Goal: Task Accomplishment & Management: Manage account settings

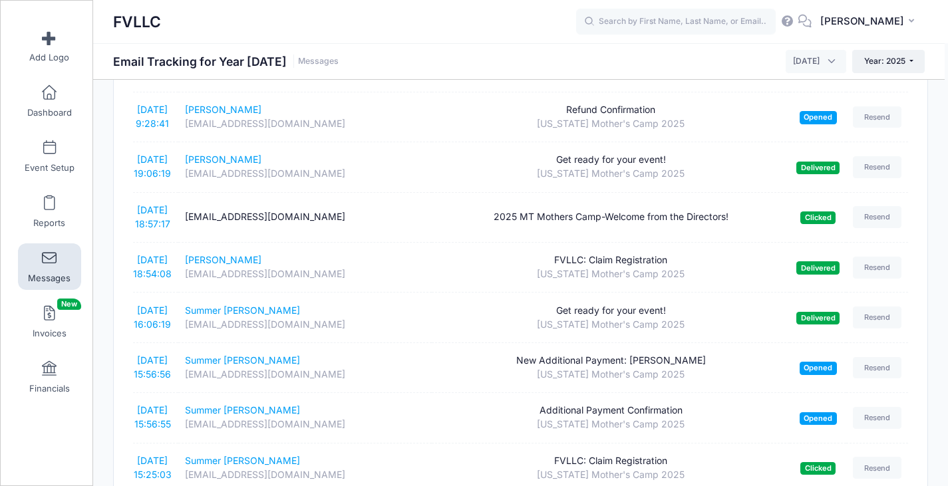
click at [45, 274] on span "Messages" at bounding box center [49, 278] width 43 height 11
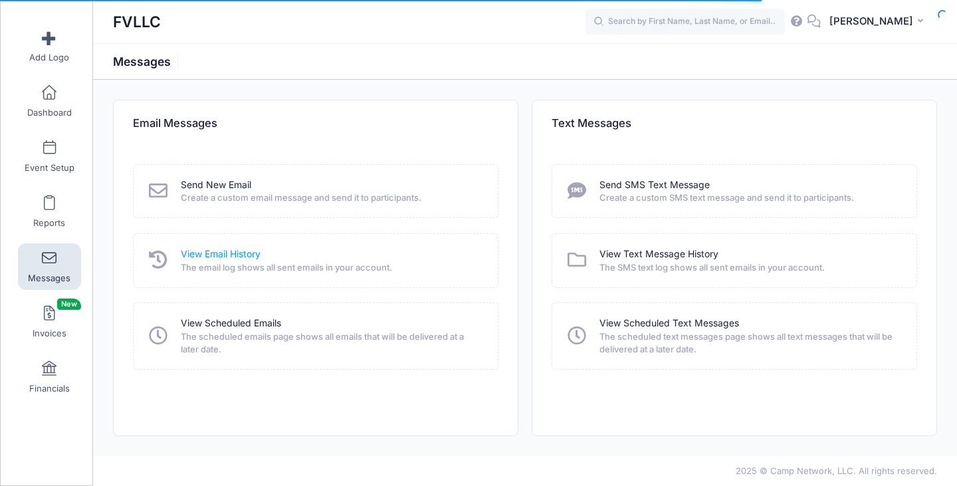
click at [233, 257] on link "View Email History" at bounding box center [221, 254] width 80 height 14
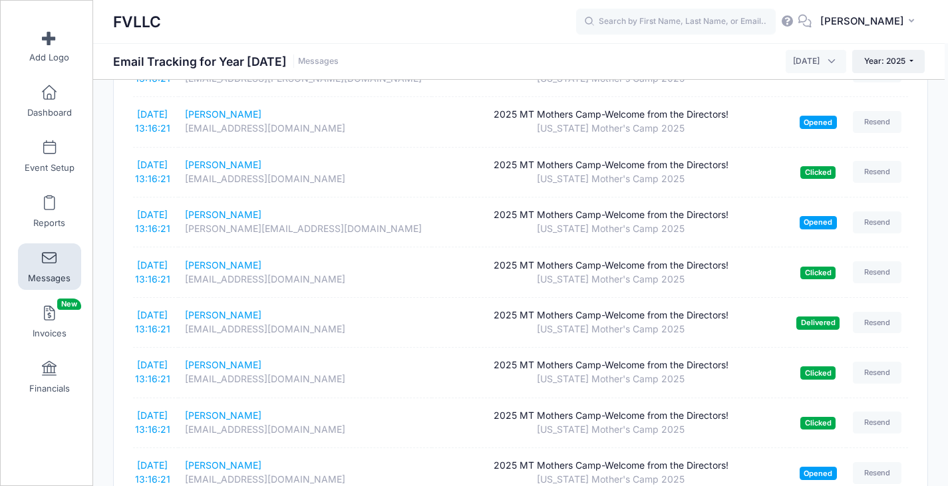
scroll to position [2305, 0]
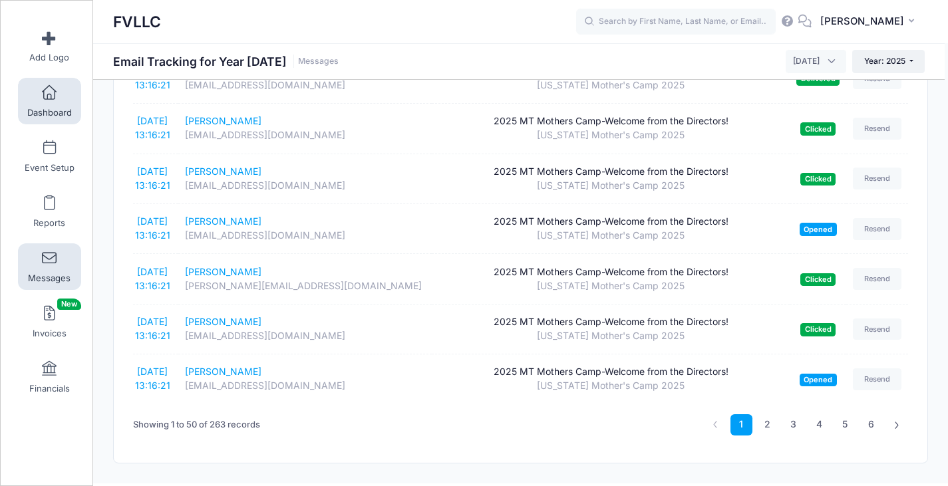
click at [56, 106] on link "Dashboard" at bounding box center [49, 101] width 63 height 47
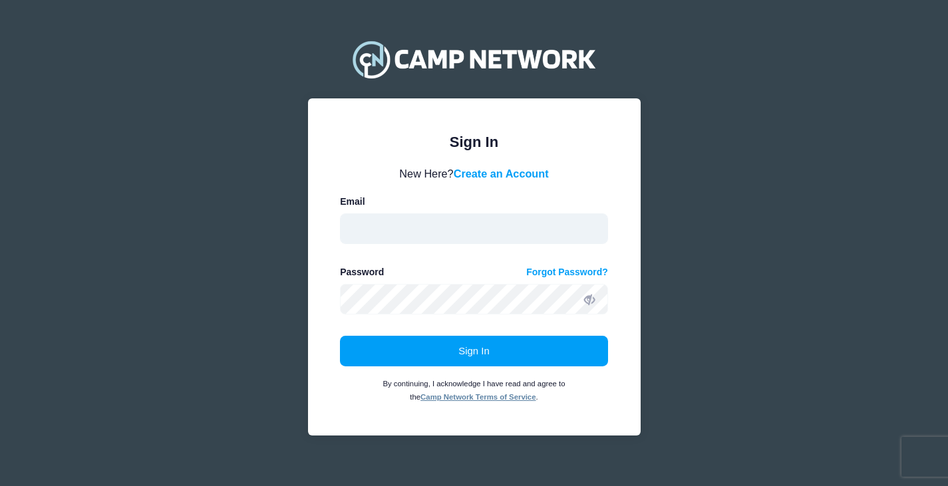
type input "gregjacobson111@gmail.com"
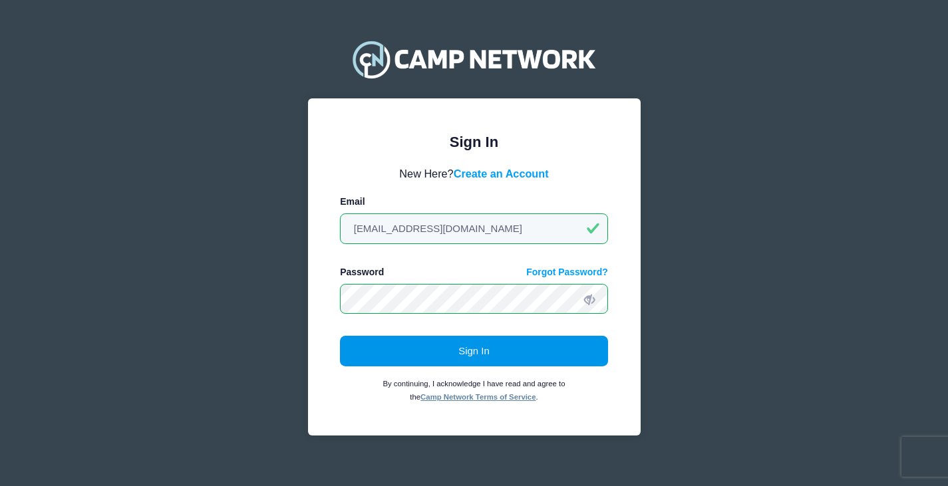
click at [461, 352] on button "Sign In" at bounding box center [474, 351] width 268 height 31
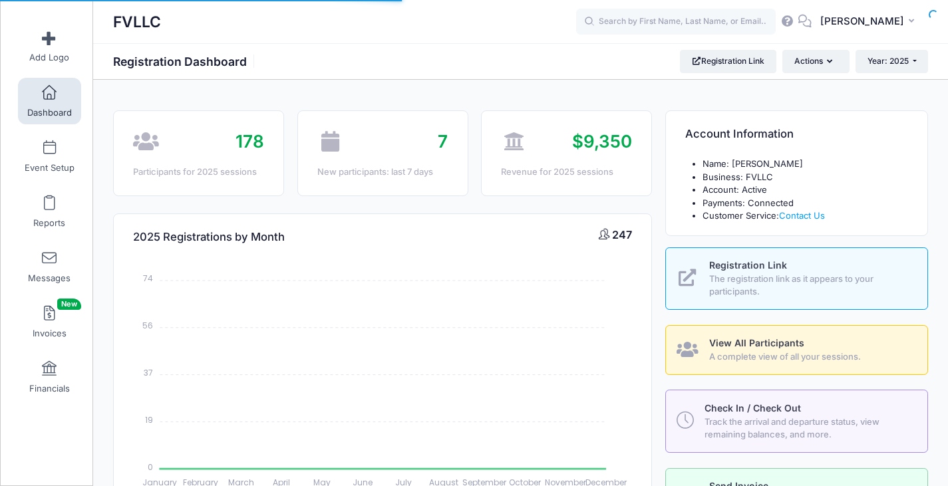
select select
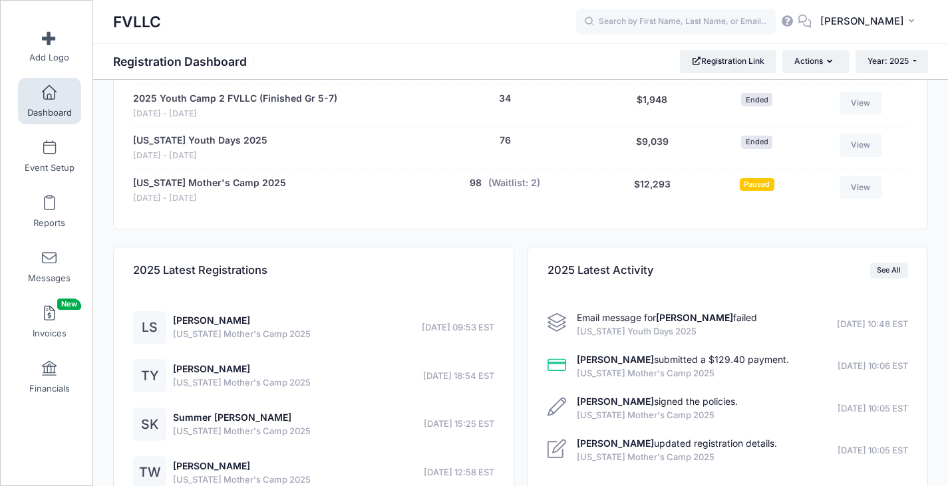
scroll to position [665, 0]
click at [233, 184] on link "[US_STATE] Mother's Camp 2025" at bounding box center [209, 183] width 153 height 14
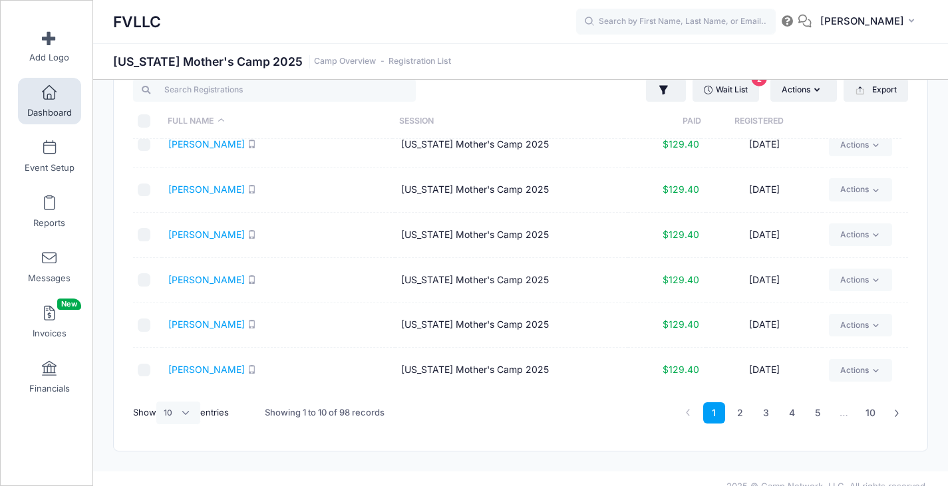
scroll to position [57, 0]
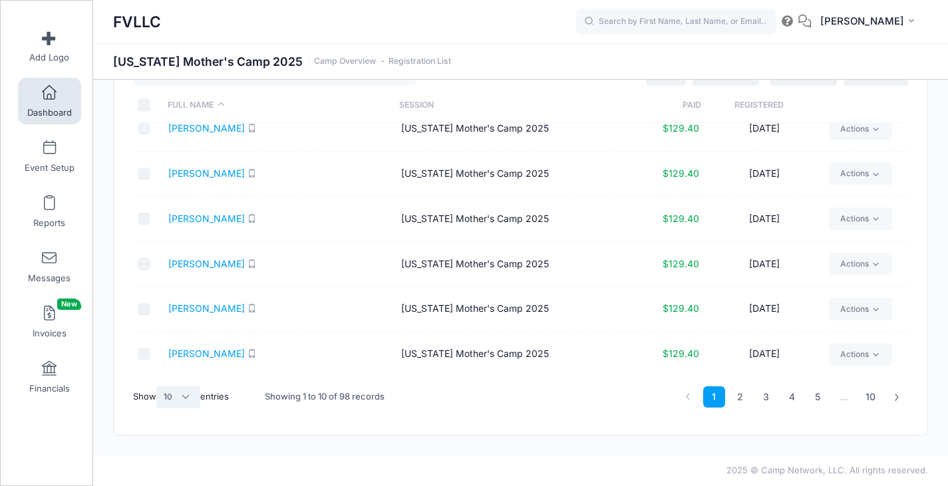
click at [176, 390] on select "All 10 25 50" at bounding box center [178, 397] width 44 height 23
select select "50"
click at [158, 386] on select "All 10 25 50" at bounding box center [178, 397] width 44 height 23
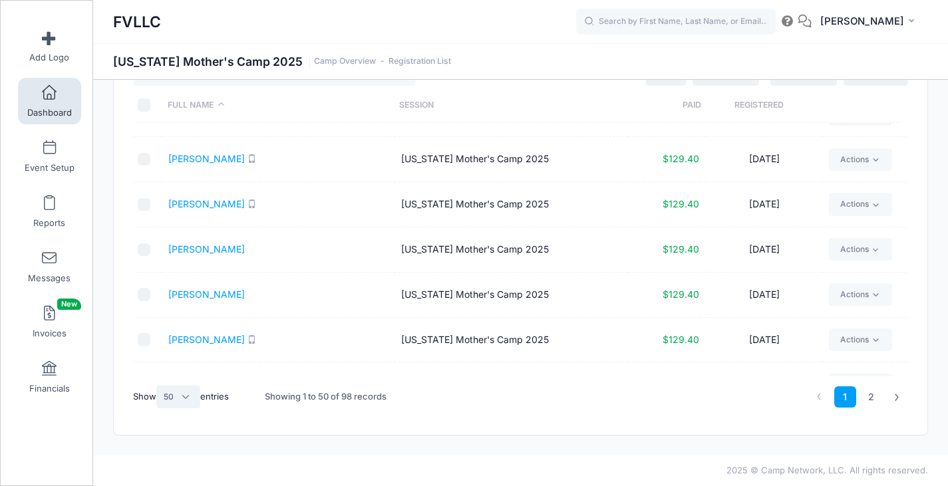
scroll to position [1194, 0]
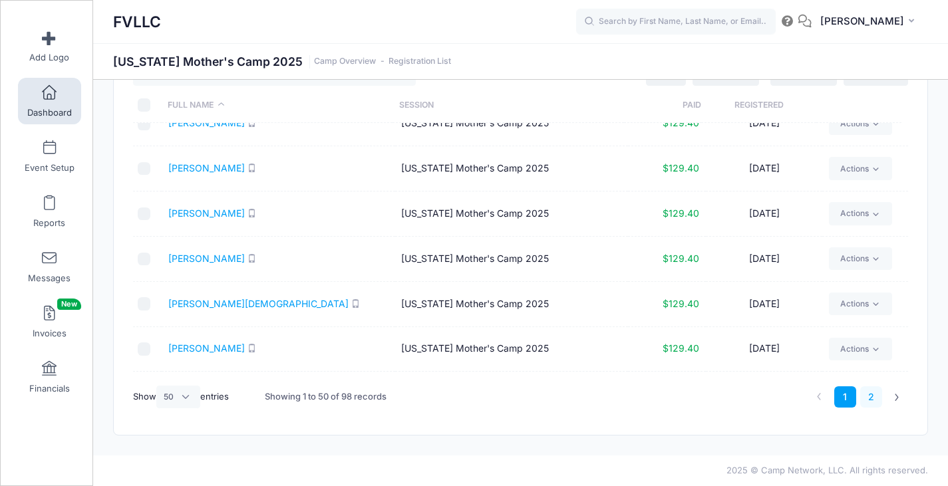
click at [868, 394] on link "2" at bounding box center [871, 397] width 22 height 22
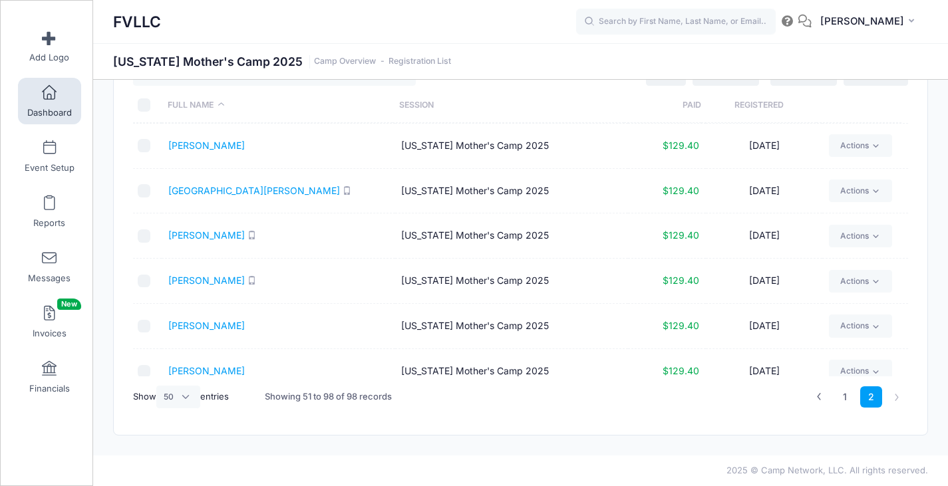
scroll to position [1910, 0]
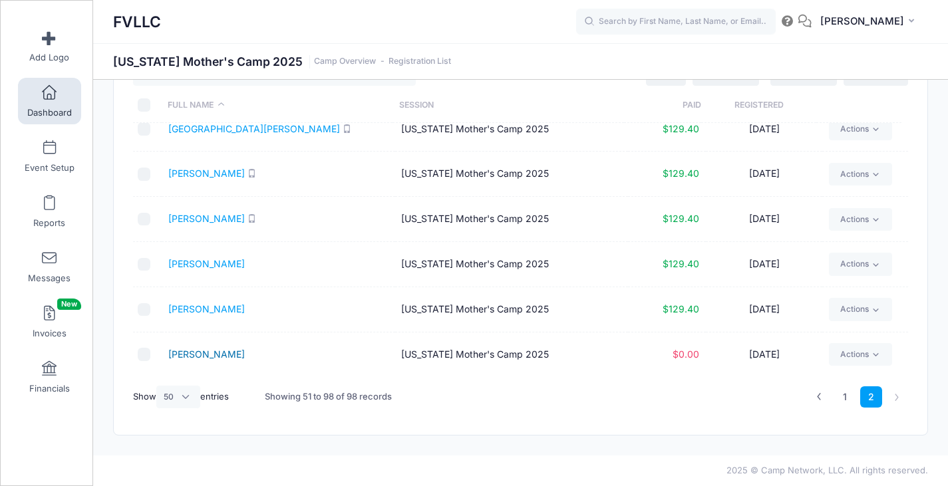
click at [190, 356] on link "Ylioja, Tara" at bounding box center [206, 353] width 76 height 11
click at [36, 211] on link "Reports" at bounding box center [49, 211] width 63 height 47
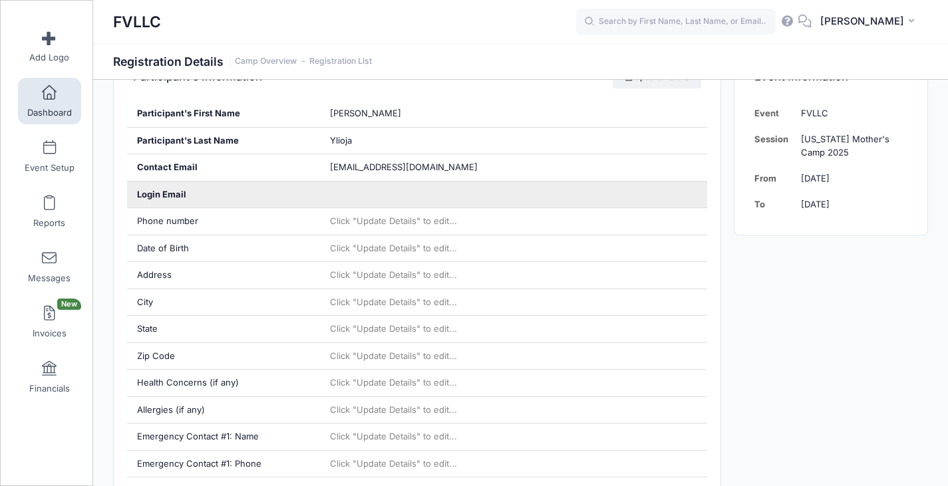
scroll to position [199, 0]
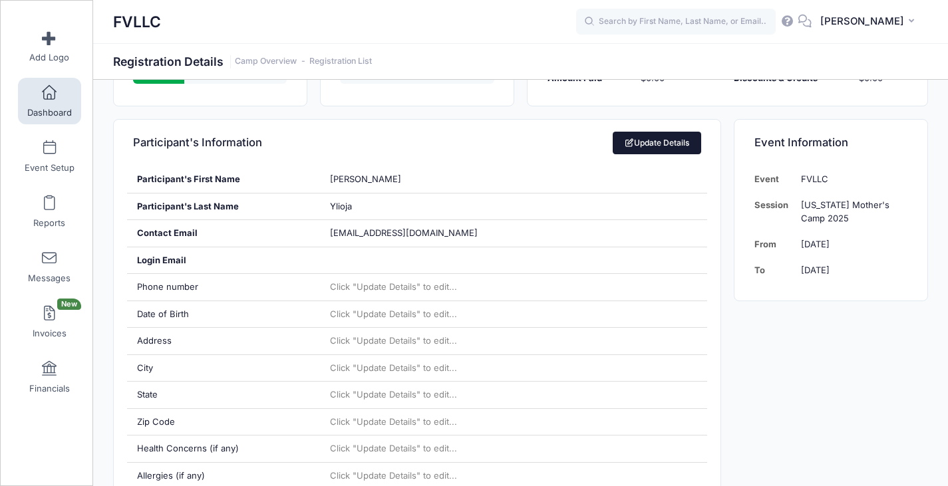
click at [674, 146] on link "Update Details" at bounding box center [656, 143] width 88 height 23
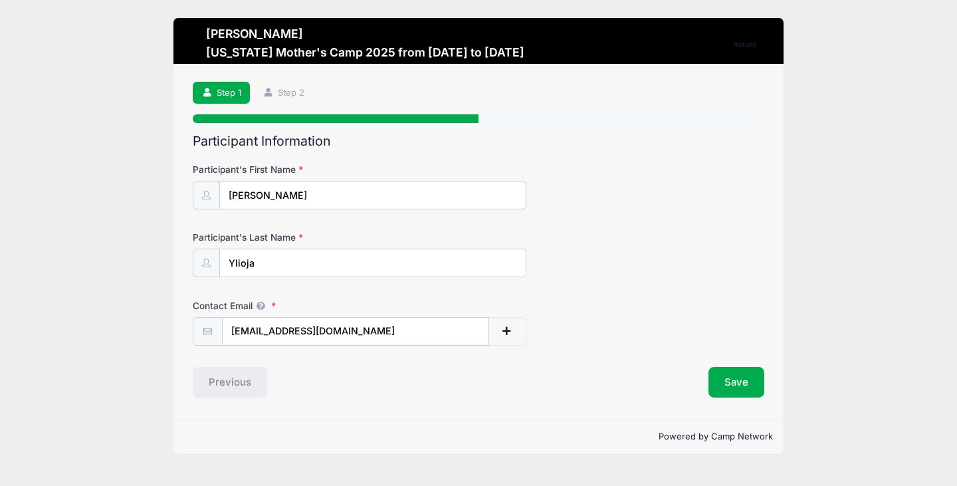
click at [359, 333] on input "[EMAIL_ADDRESS][DOMAIN_NAME]" at bounding box center [355, 331] width 267 height 29
drag, startPoint x: 359, startPoint y: 333, endPoint x: 194, endPoint y: 333, distance: 164.9
click at [202, 334] on div "chels-92@hotmail.com" at bounding box center [359, 331] width 333 height 29
type input "[EMAIL_ADDRESS][DOMAIN_NAME]"
click at [727, 382] on button "Save" at bounding box center [737, 382] width 56 height 31
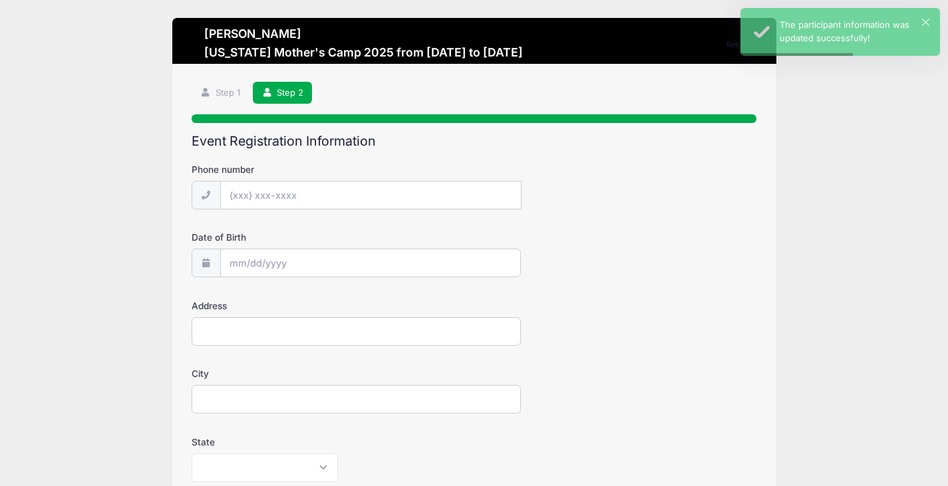
click at [363, 196] on input "Phone number" at bounding box center [370, 195] width 301 height 29
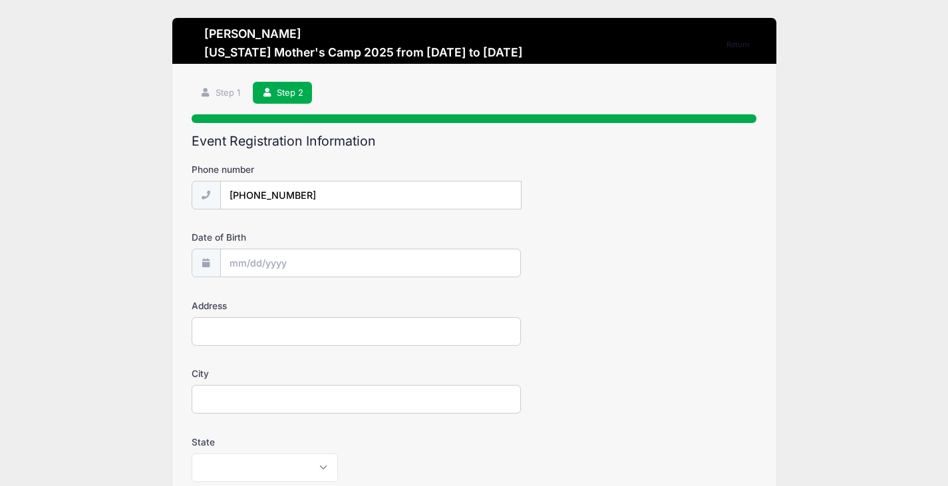
type input "(306) 860-7753"
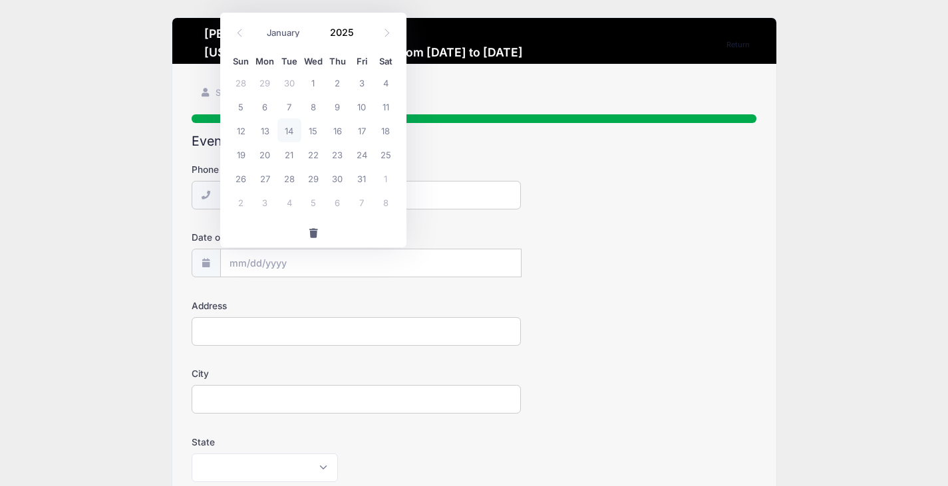
click at [626, 258] on div "Date of Birth" at bounding box center [473, 254] width 565 height 47
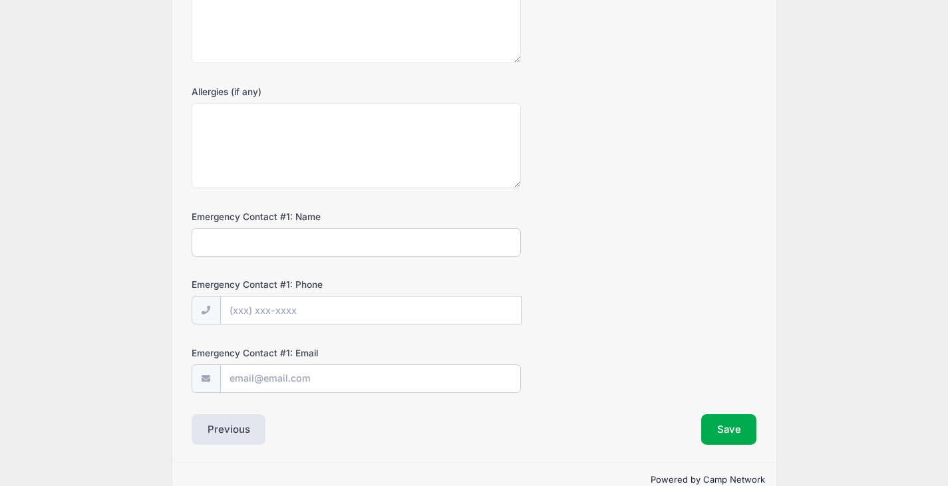
scroll to position [641, 0]
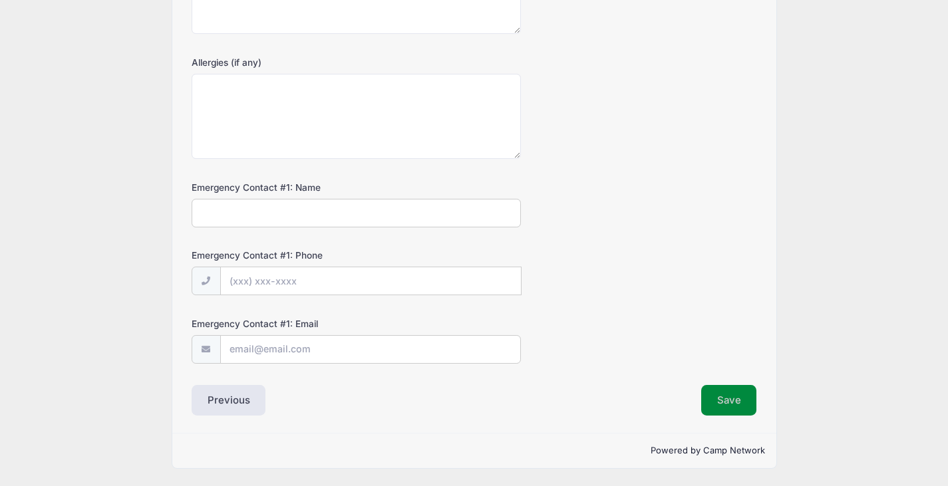
click at [739, 398] on button "Save" at bounding box center [729, 400] width 56 height 31
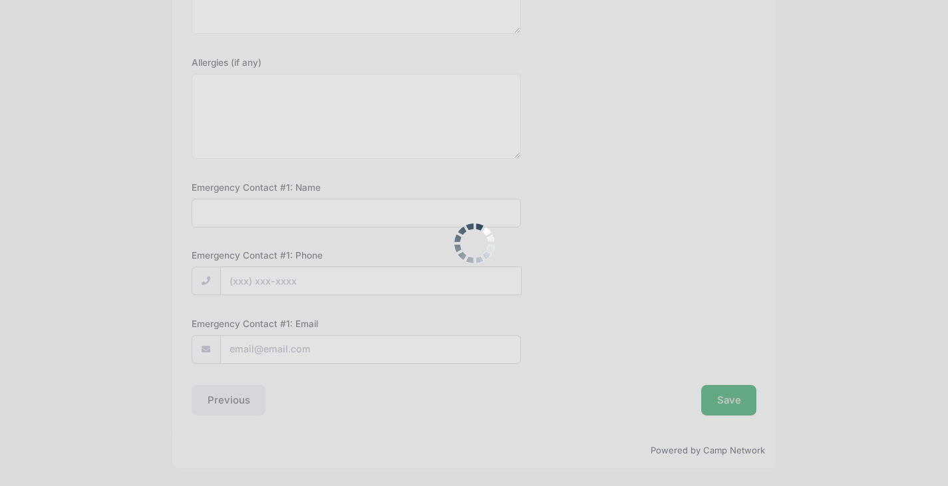
scroll to position [0, 0]
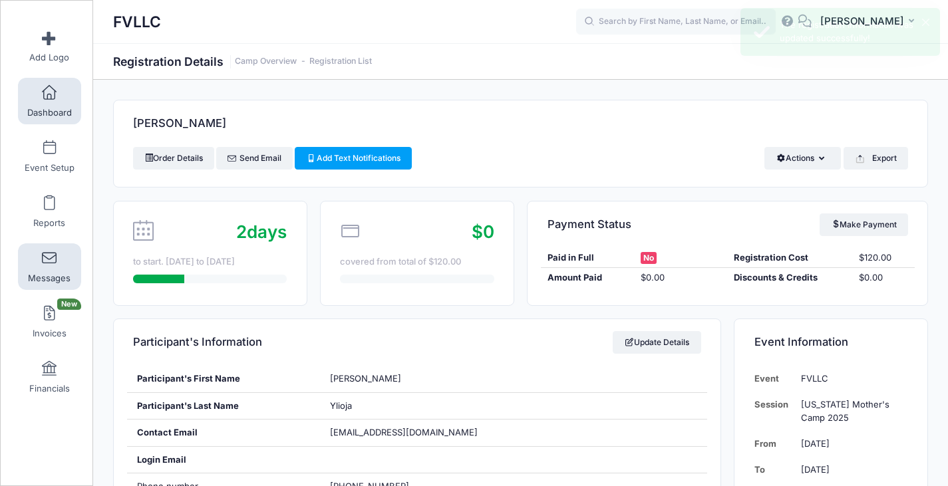
click at [49, 265] on span at bounding box center [49, 258] width 0 height 15
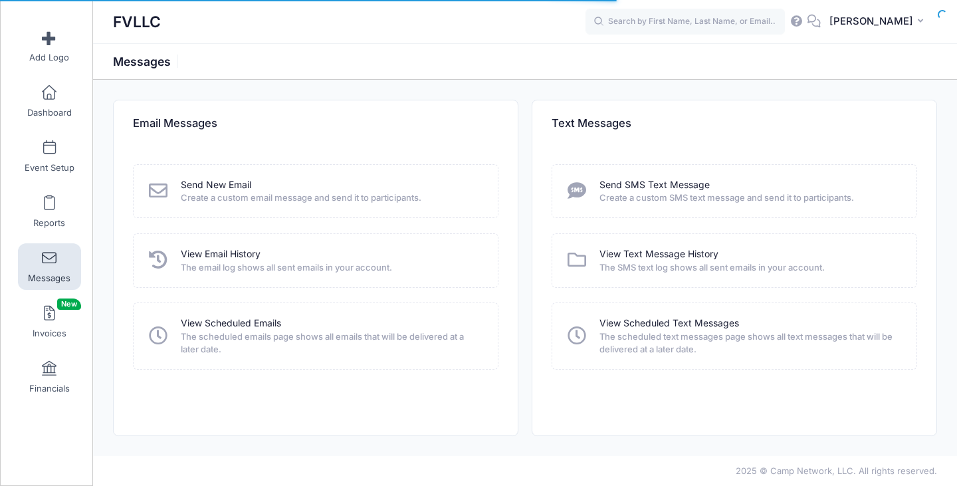
click at [223, 246] on div "View Email History The email log shows all sent emails in your account." at bounding box center [316, 260] width 366 height 54
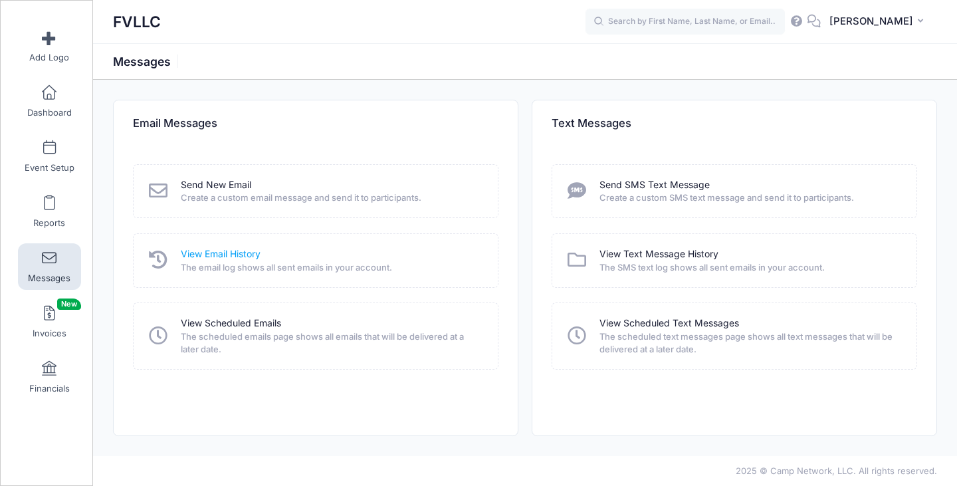
click at [219, 259] on link "View Email History" at bounding box center [221, 254] width 80 height 14
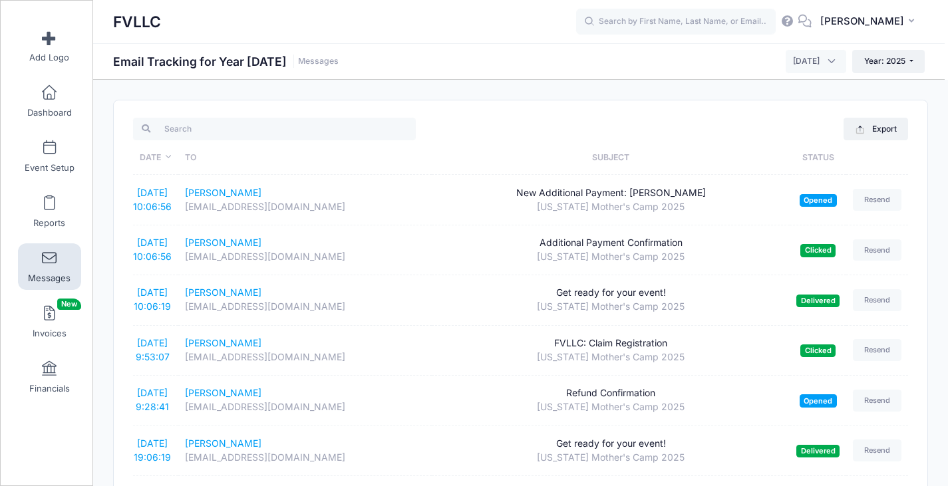
click at [35, 263] on link "Messages" at bounding box center [49, 266] width 63 height 47
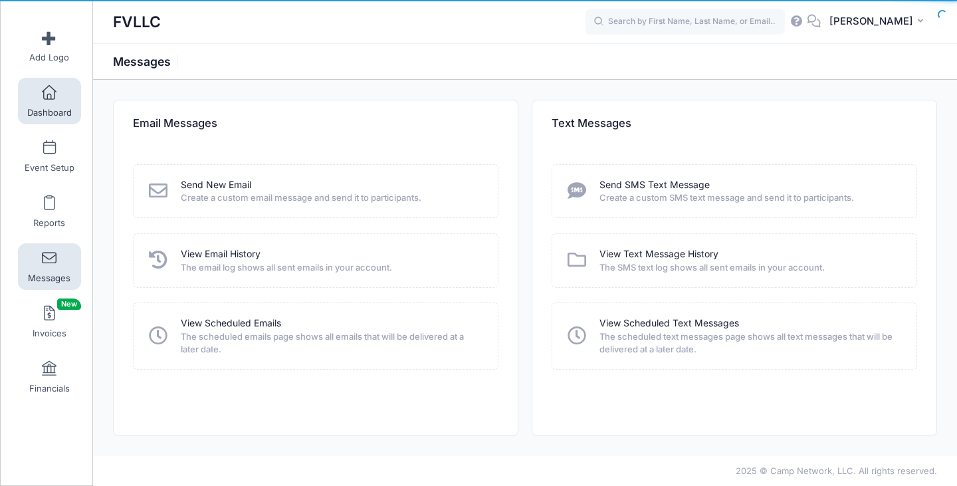
click at [44, 102] on link "Dashboard" at bounding box center [49, 101] width 63 height 47
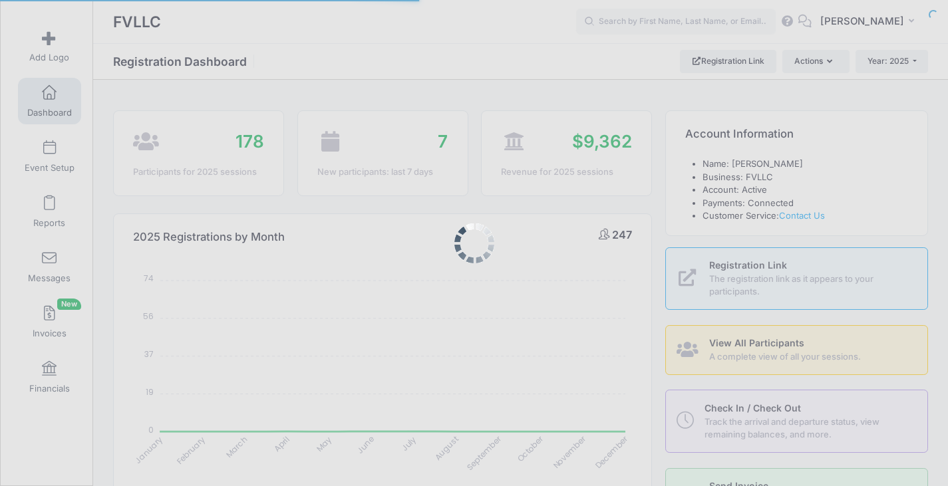
select select
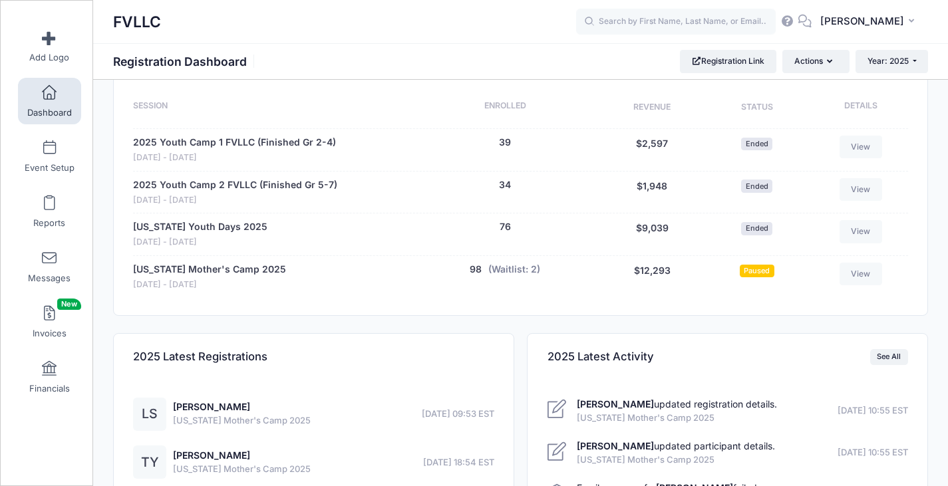
scroll to position [731, 0]
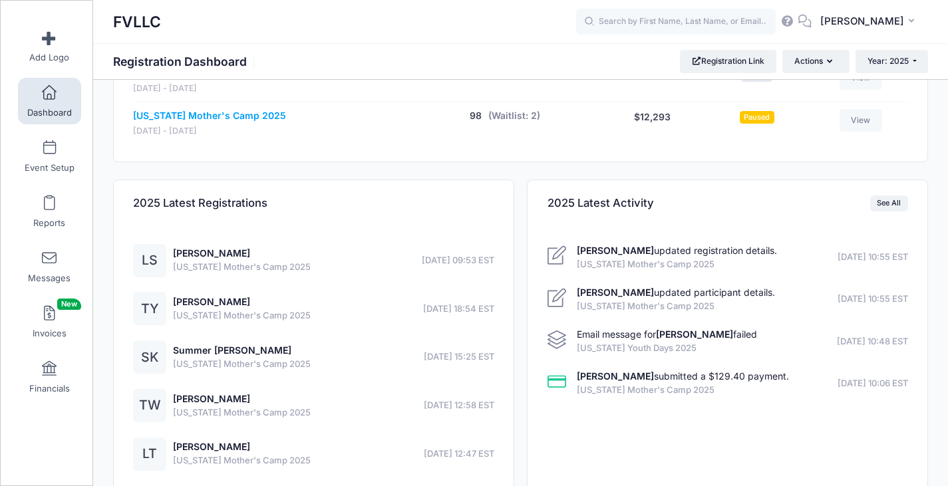
click at [227, 112] on link "[US_STATE] Mother's Camp 2025" at bounding box center [209, 116] width 153 height 14
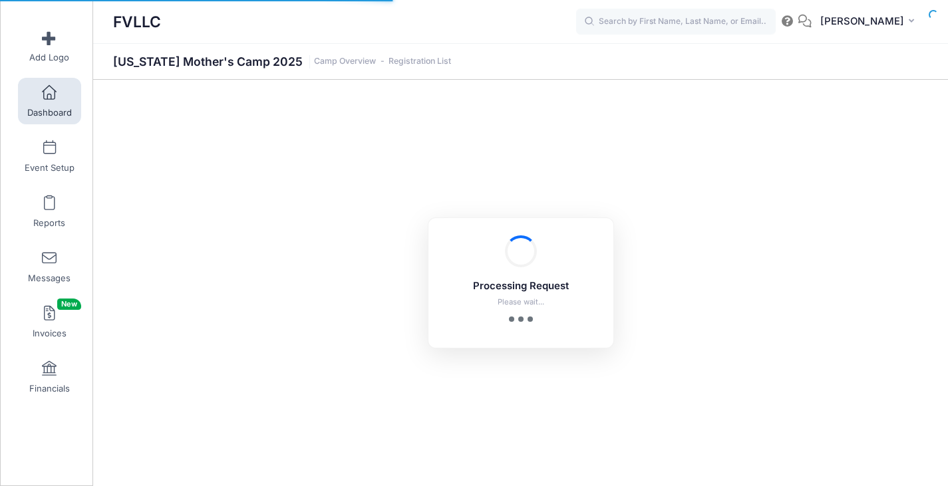
select select "10"
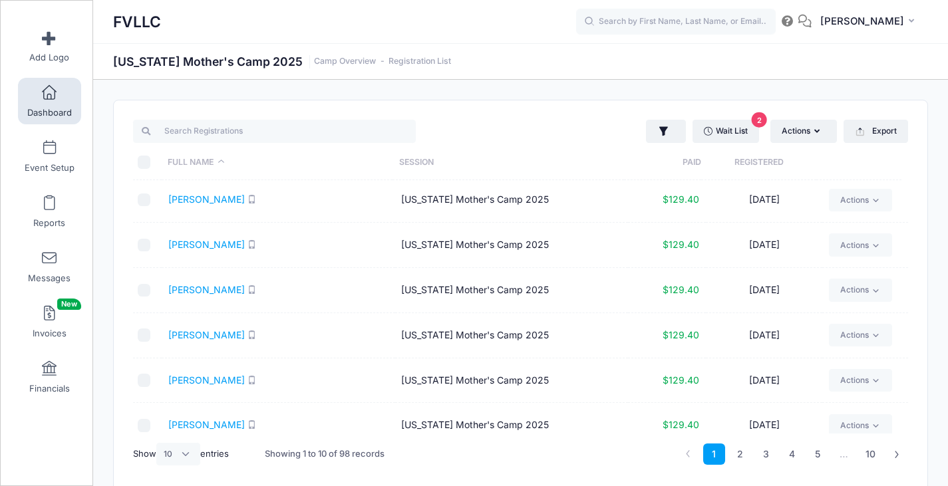
scroll to position [197, 0]
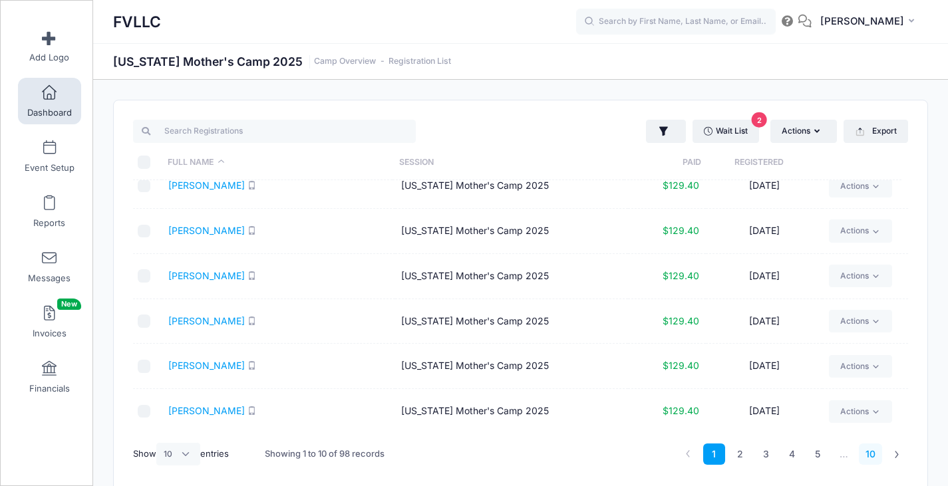
click at [876, 456] on link "10" at bounding box center [869, 455] width 23 height 22
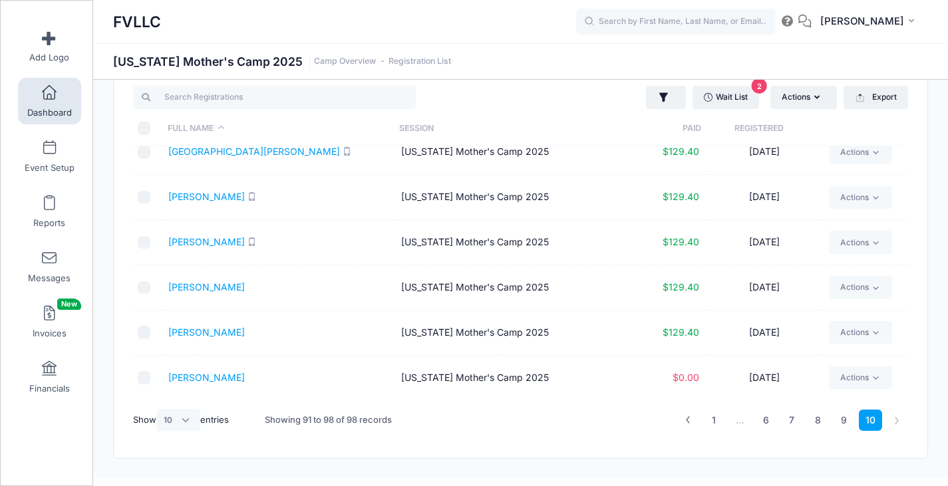
scroll to position [57, 0]
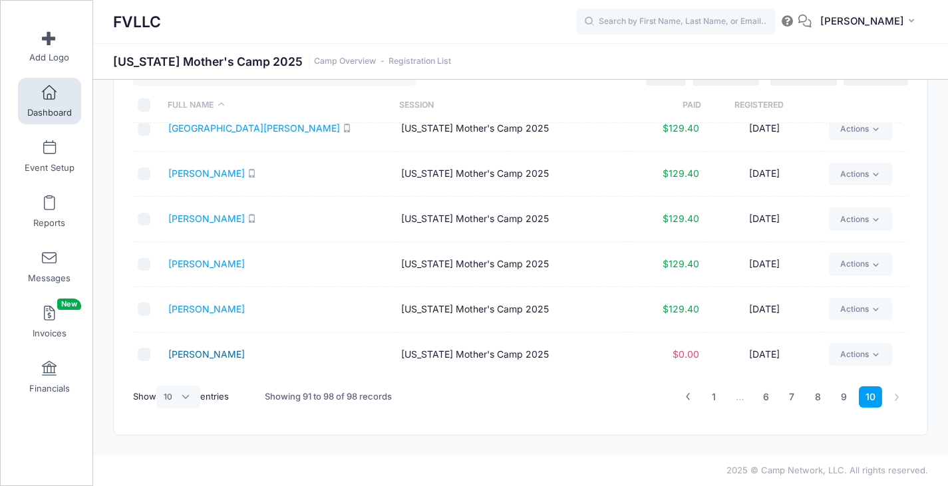
click at [211, 357] on link "Ylioja, Tara" at bounding box center [206, 353] width 76 height 11
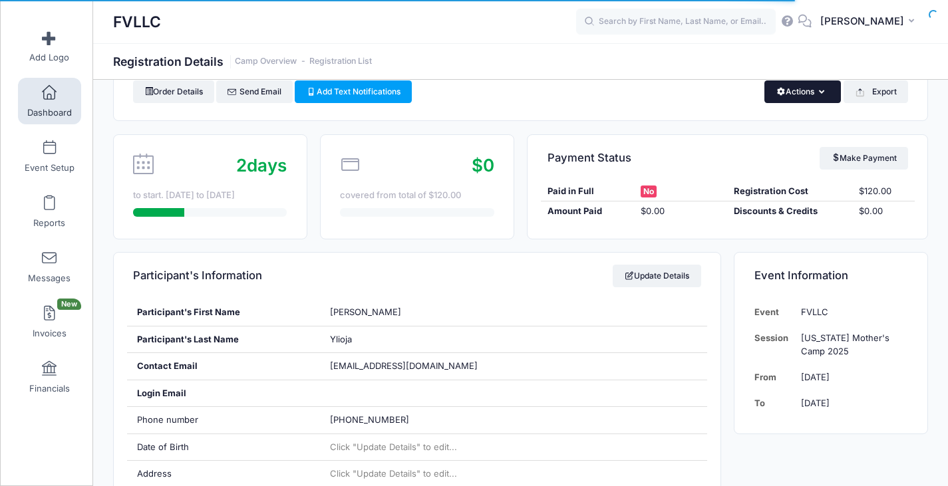
click at [793, 102] on button "Actions" at bounding box center [802, 91] width 76 height 23
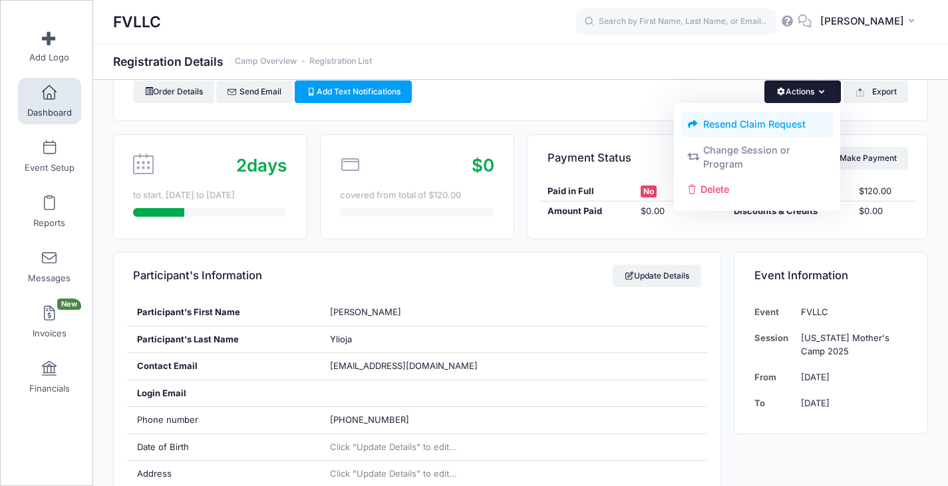
click at [777, 120] on link "Resend Claim Request" at bounding box center [757, 124] width 154 height 25
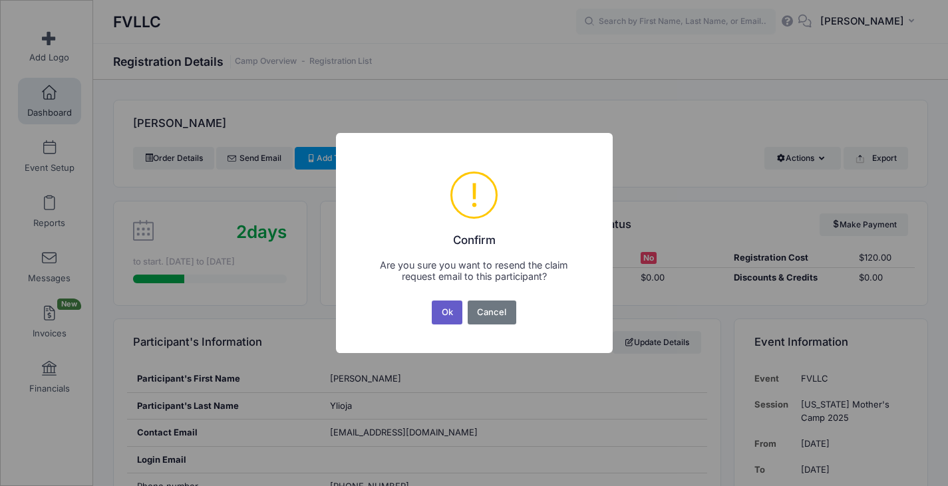
click at [440, 309] on button "Ok" at bounding box center [447, 313] width 31 height 24
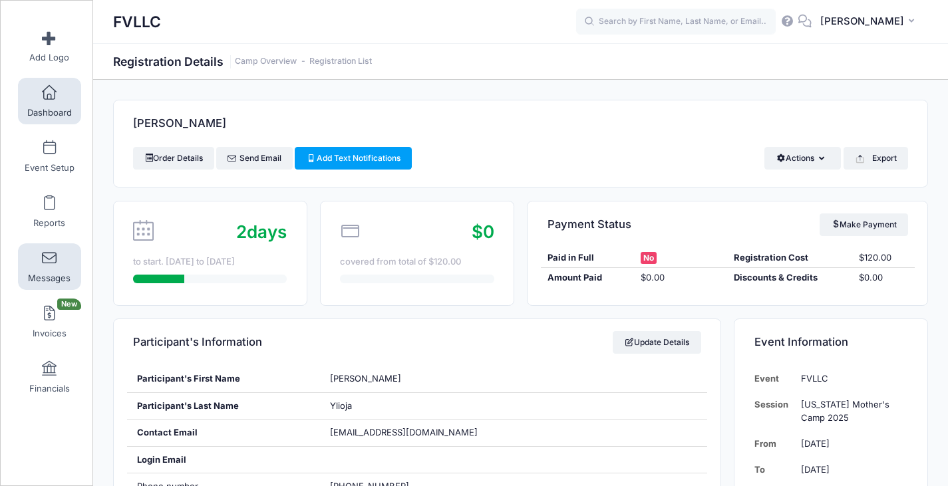
click at [47, 267] on link "Messages" at bounding box center [49, 266] width 63 height 47
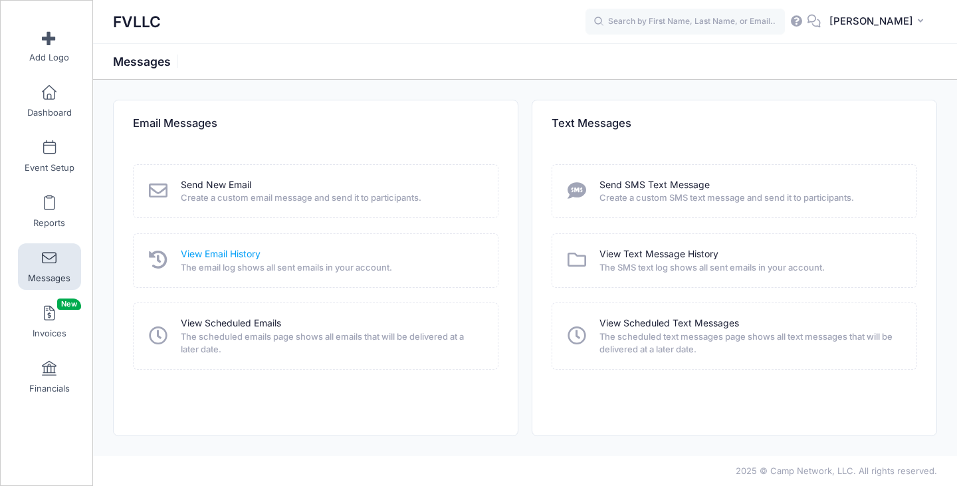
click at [219, 250] on link "View Email History" at bounding box center [221, 254] width 80 height 14
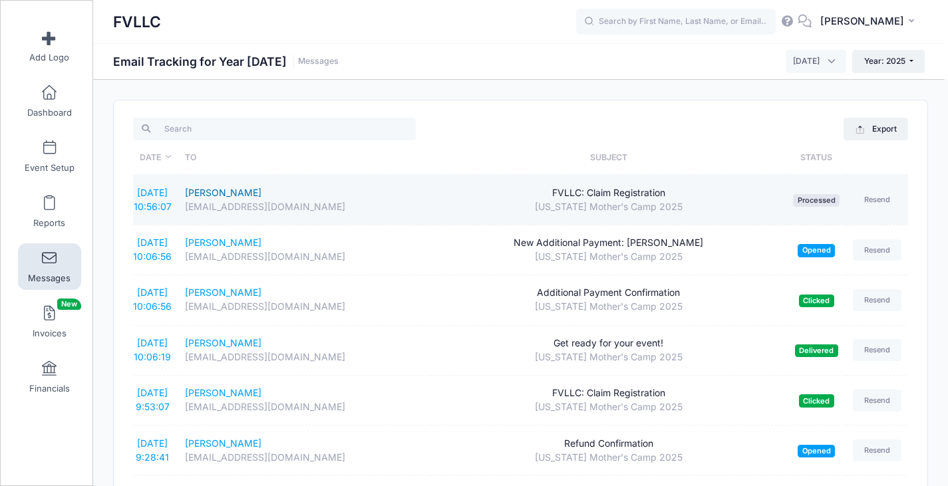
click at [228, 191] on div "[PERSON_NAME]" at bounding box center [304, 193] width 239 height 14
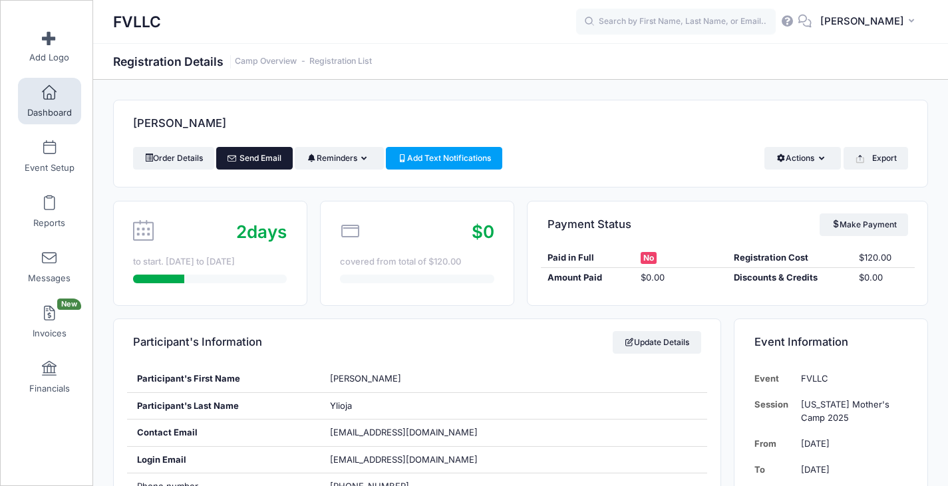
click at [254, 159] on link "Send Email" at bounding box center [254, 158] width 76 height 23
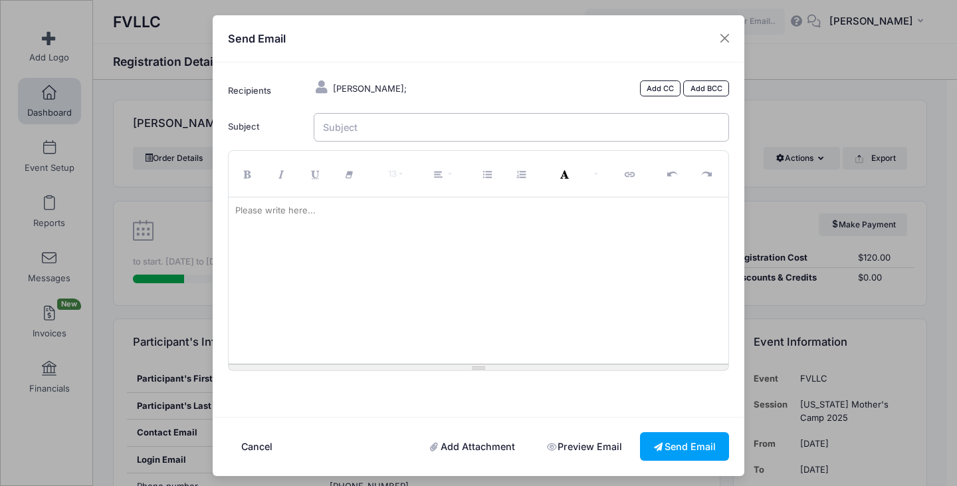
click at [370, 128] on input "Subject" at bounding box center [522, 127] width 416 height 29
paste input "2025 MT Mothers Camp-Welcome from the Directors!"
type input "2025 MT Mothers Camp-Welcome from the Directors!"
click at [331, 218] on div at bounding box center [479, 280] width 501 height 166
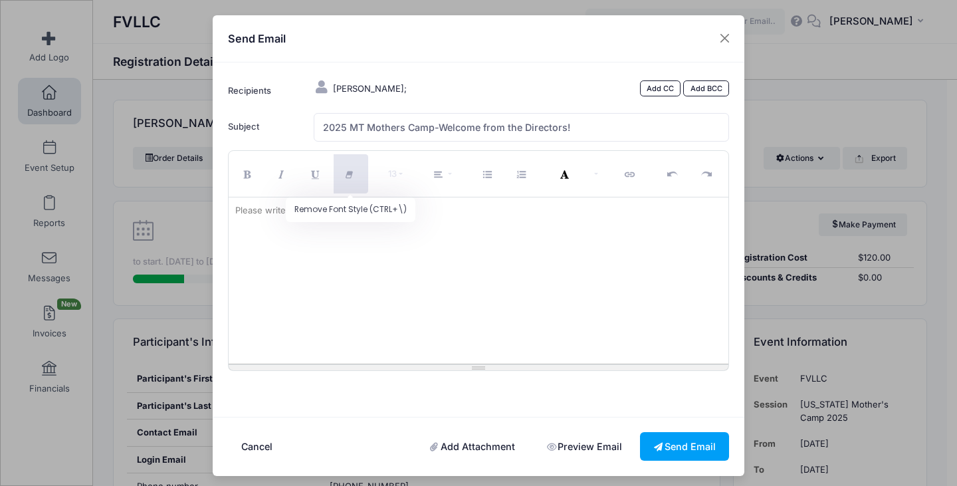
paste div
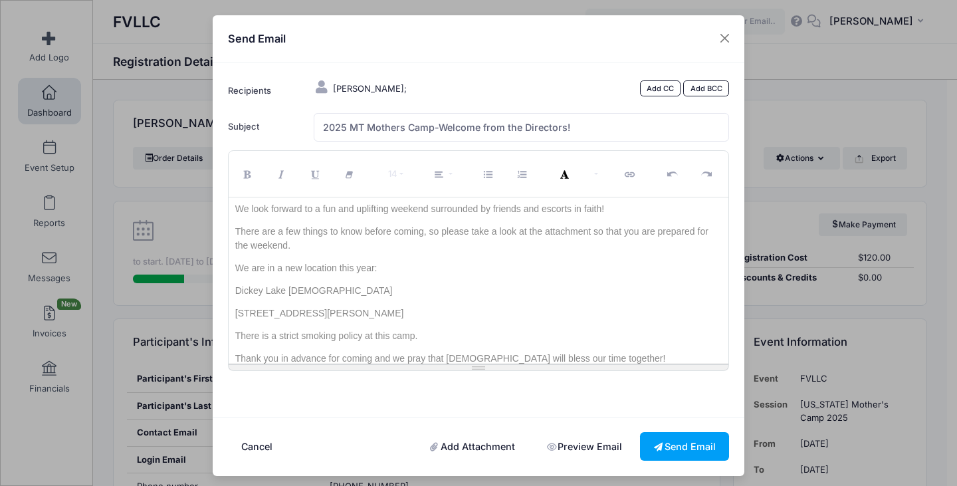
click at [447, 446] on link "Add Attachment" at bounding box center [473, 446] width 112 height 29
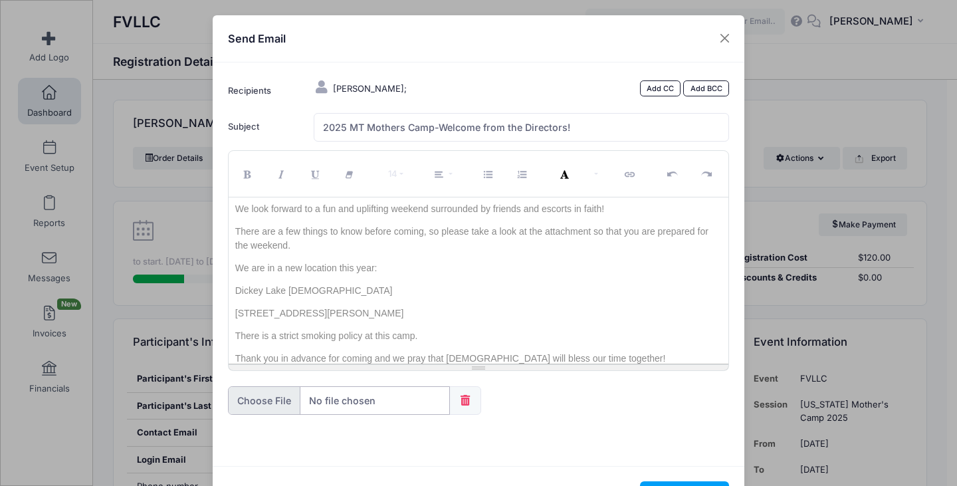
click at [269, 393] on input "file" at bounding box center [339, 400] width 222 height 29
type input "C:\fakepath\Agenda FVLLC Mother's Camp 2025-combined.pdf"
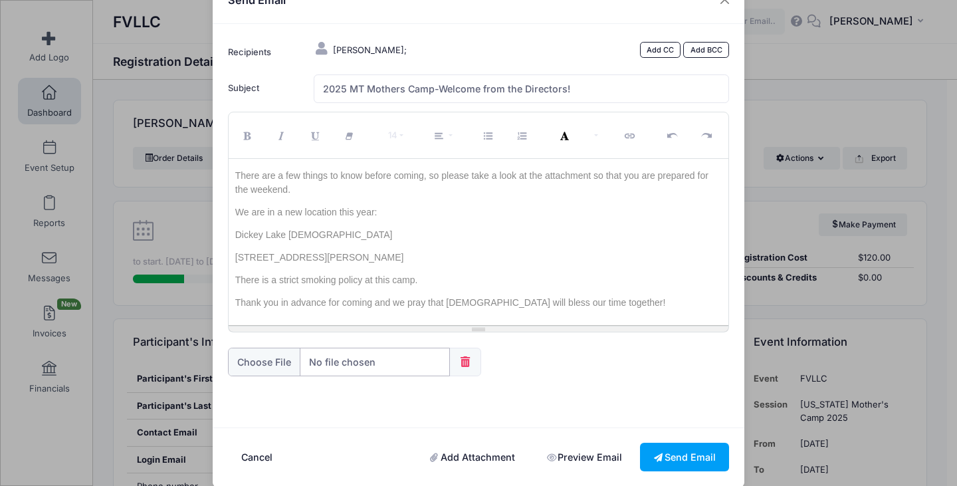
scroll to position [54, 0]
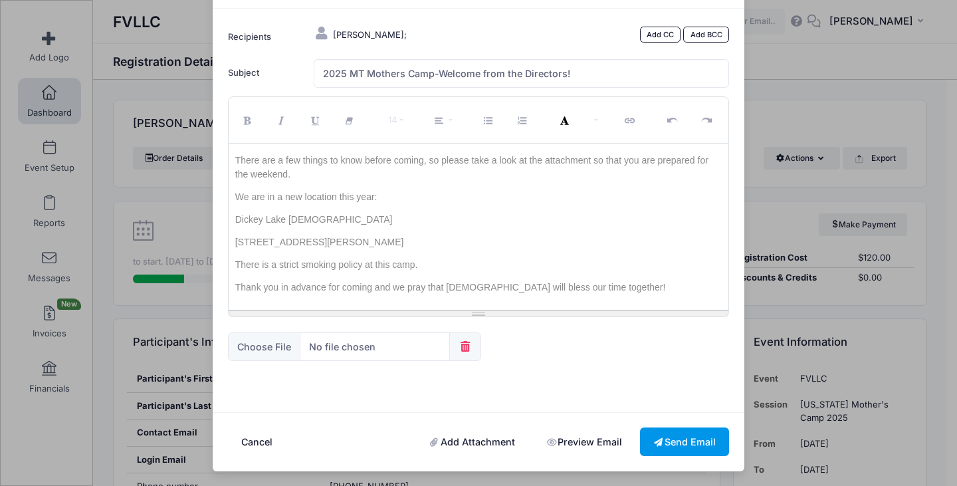
click at [675, 442] on button "Send Email" at bounding box center [684, 442] width 89 height 29
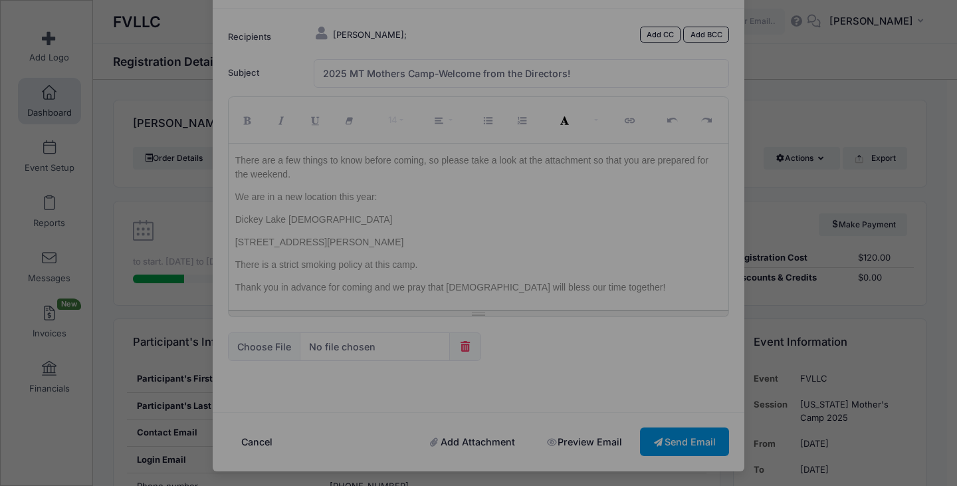
scroll to position [0, 0]
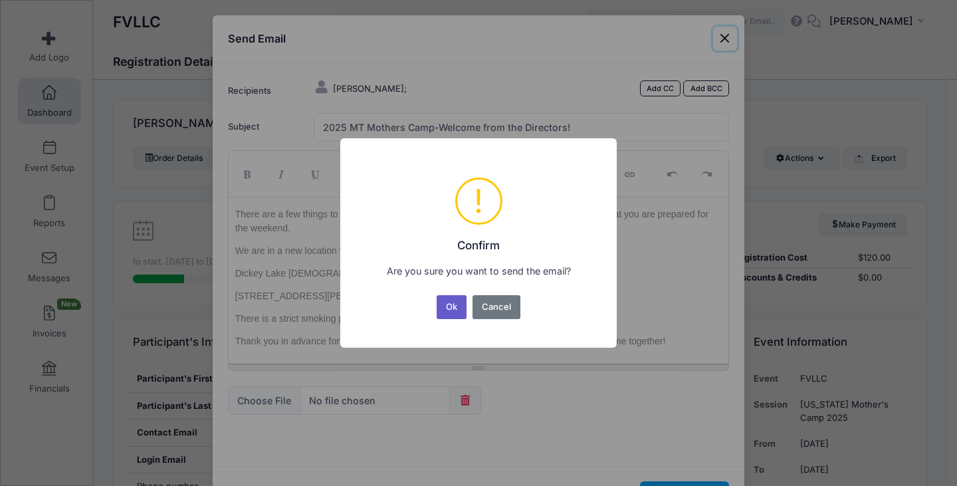
click at [456, 309] on button "Ok" at bounding box center [452, 307] width 31 height 24
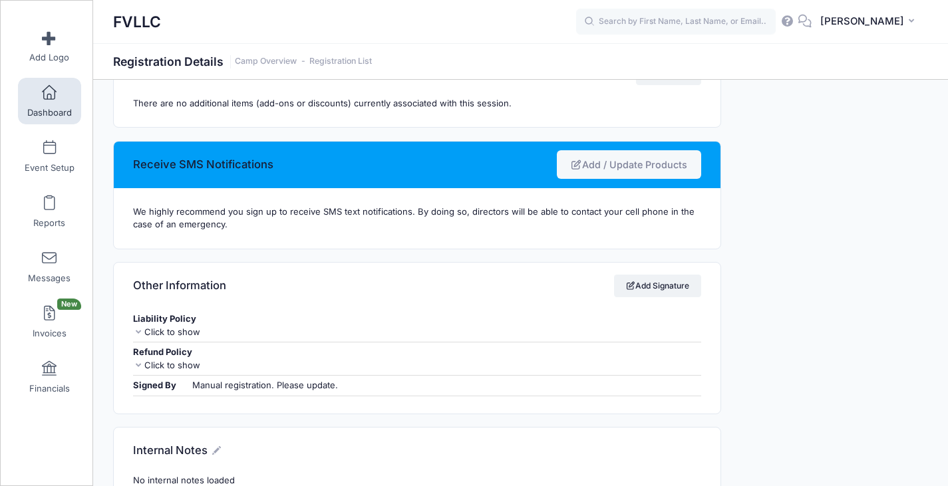
scroll to position [1204, 0]
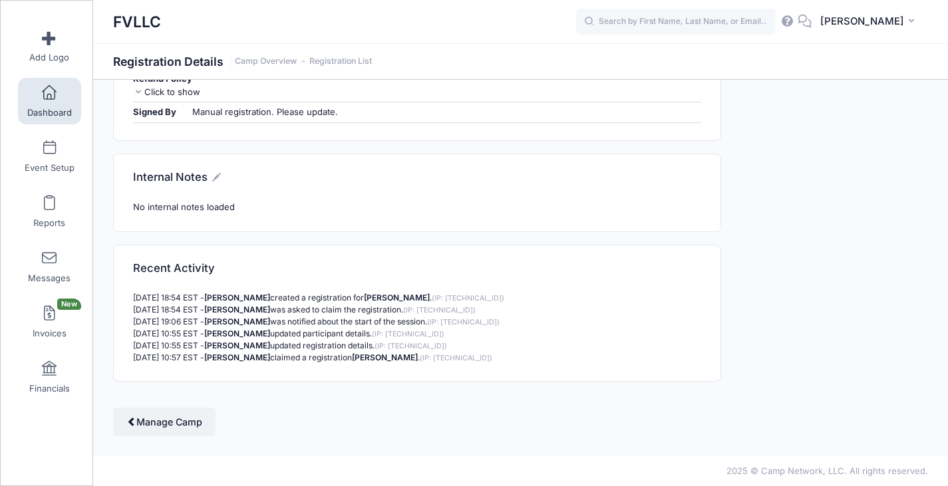
click at [49, 94] on span at bounding box center [49, 93] width 0 height 15
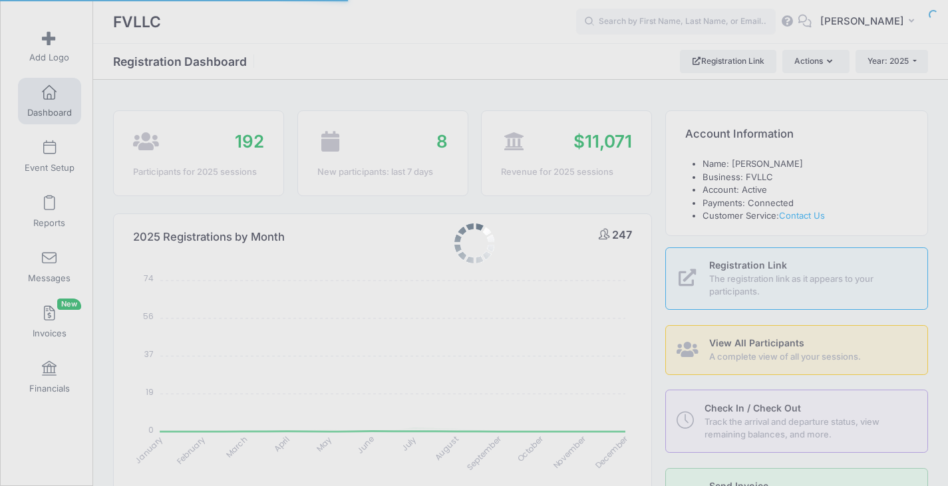
select select
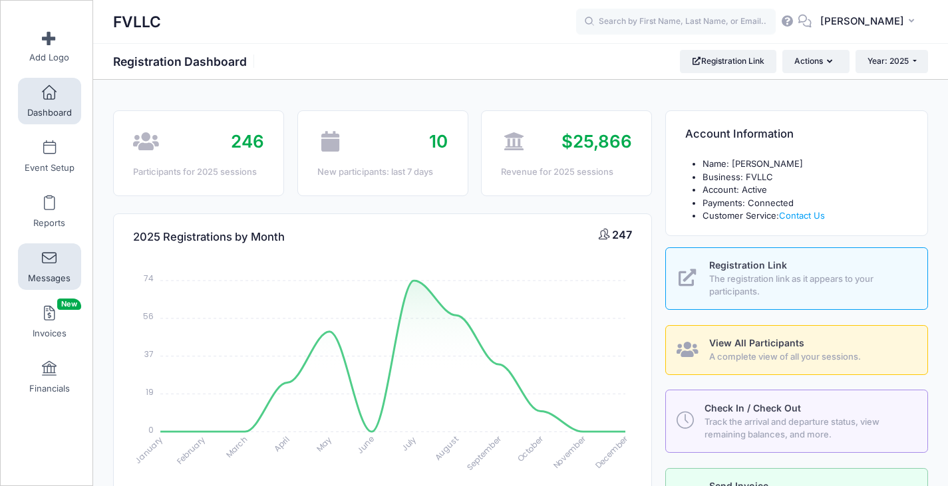
click at [55, 259] on link "Messages" at bounding box center [49, 266] width 63 height 47
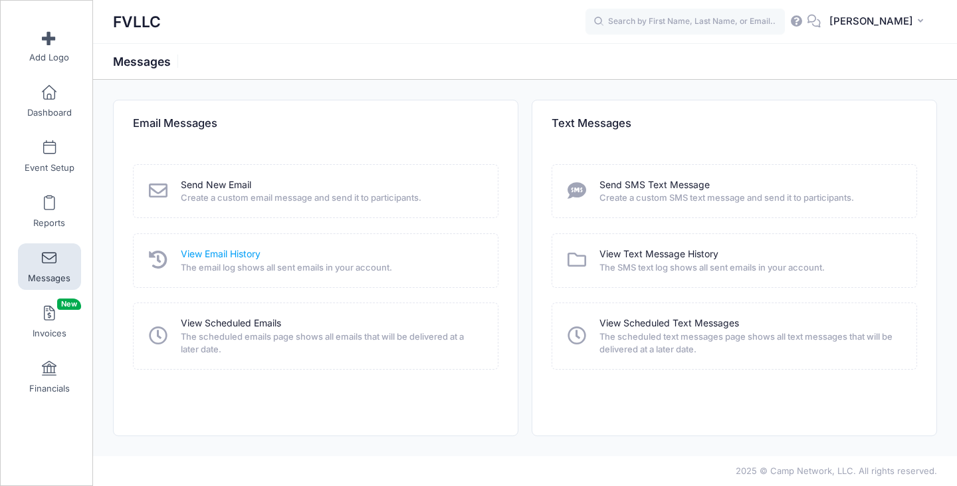
click at [249, 255] on link "View Email History" at bounding box center [221, 254] width 80 height 14
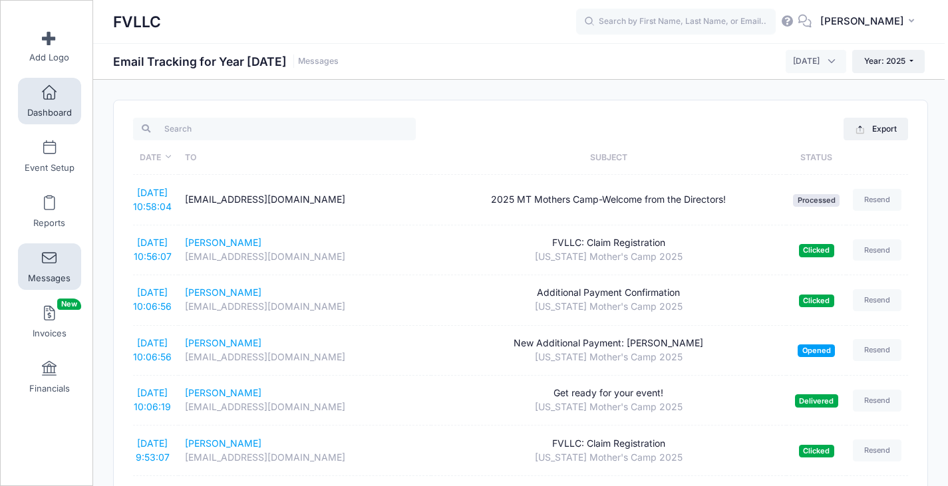
click at [47, 109] on span "Dashboard" at bounding box center [49, 112] width 45 height 11
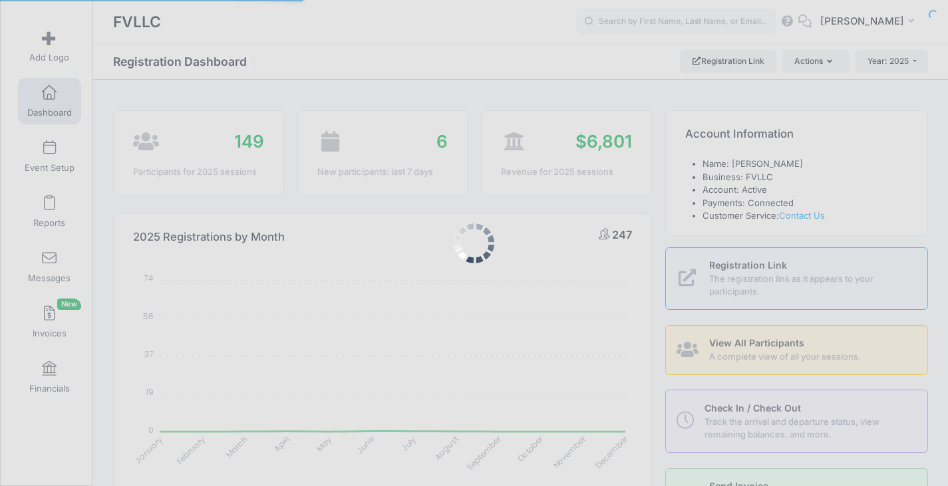
select select
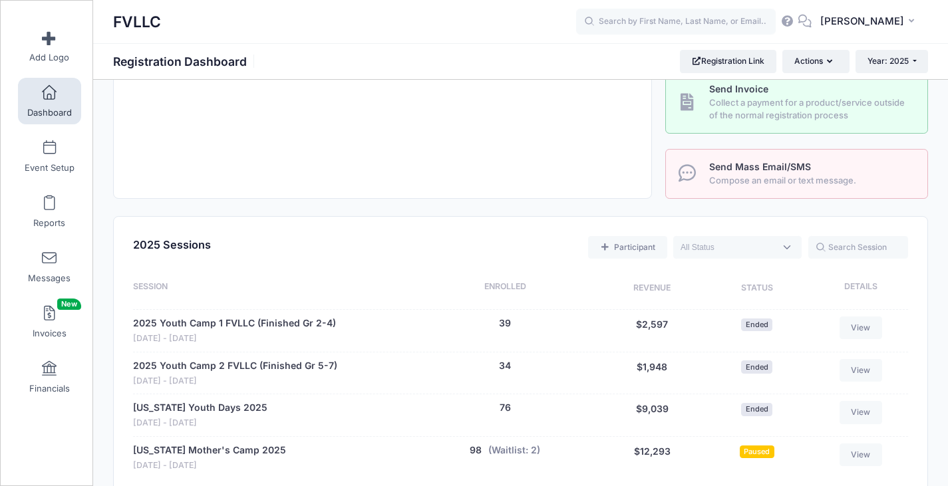
scroll to position [532, 0]
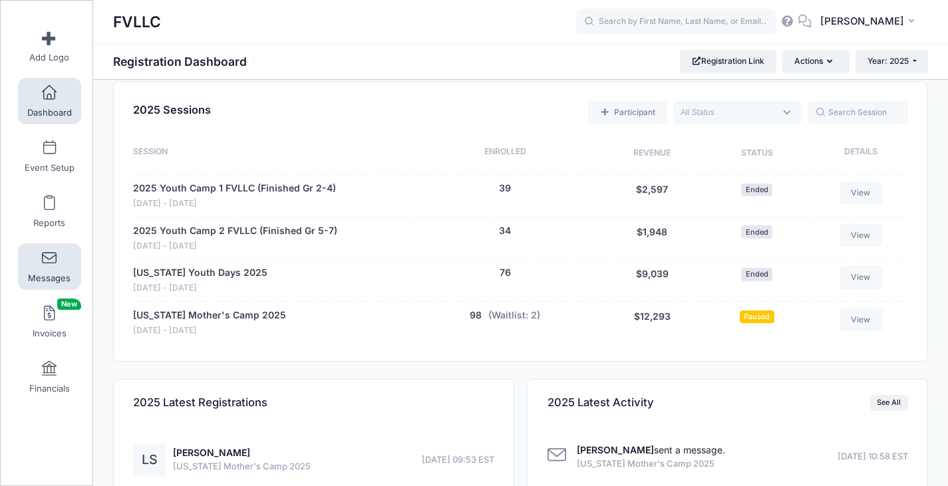
click at [55, 275] on span "Messages" at bounding box center [49, 278] width 43 height 11
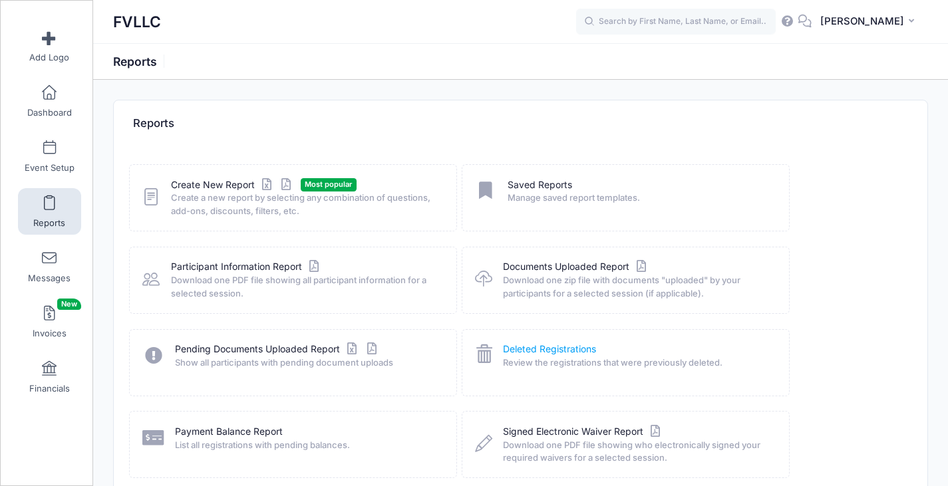
click at [576, 350] on link "Deleted Registrations" at bounding box center [549, 349] width 93 height 14
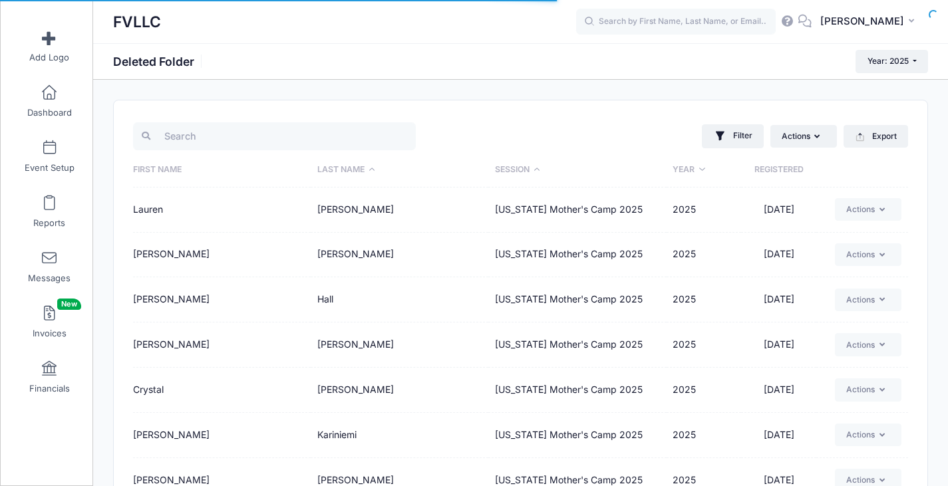
select select "50"
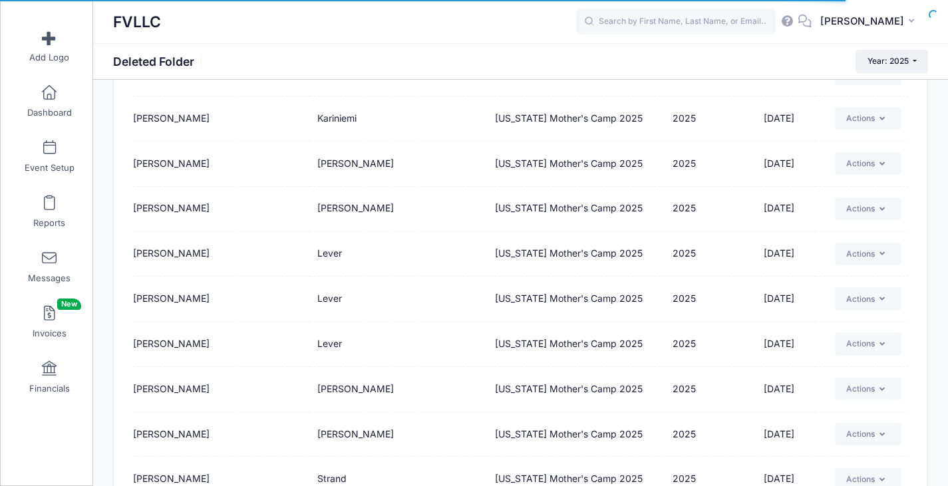
scroll to position [598, 0]
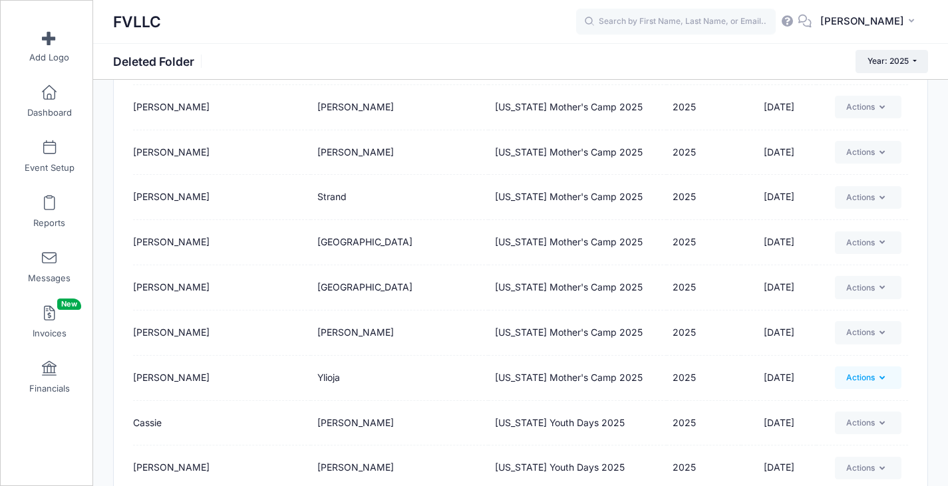
click at [869, 380] on button "Actions" at bounding box center [867, 377] width 66 height 23
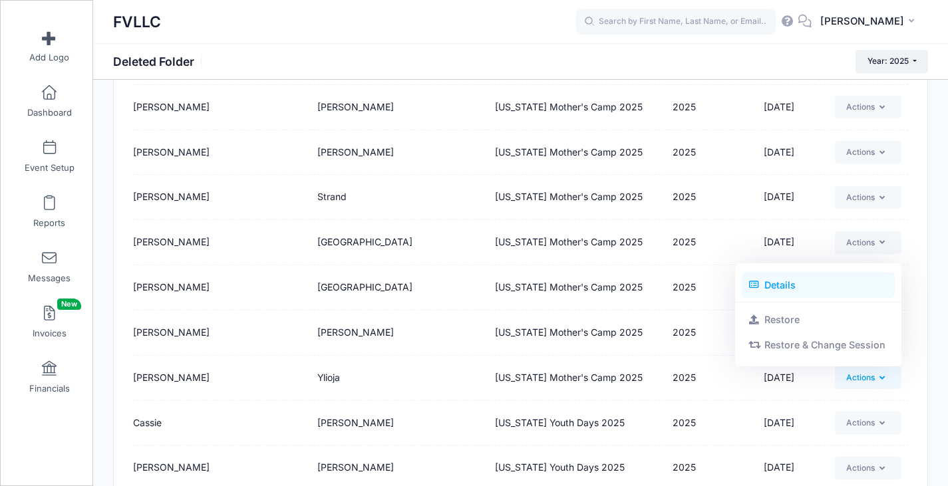
click at [779, 288] on link "Details" at bounding box center [818, 284] width 154 height 25
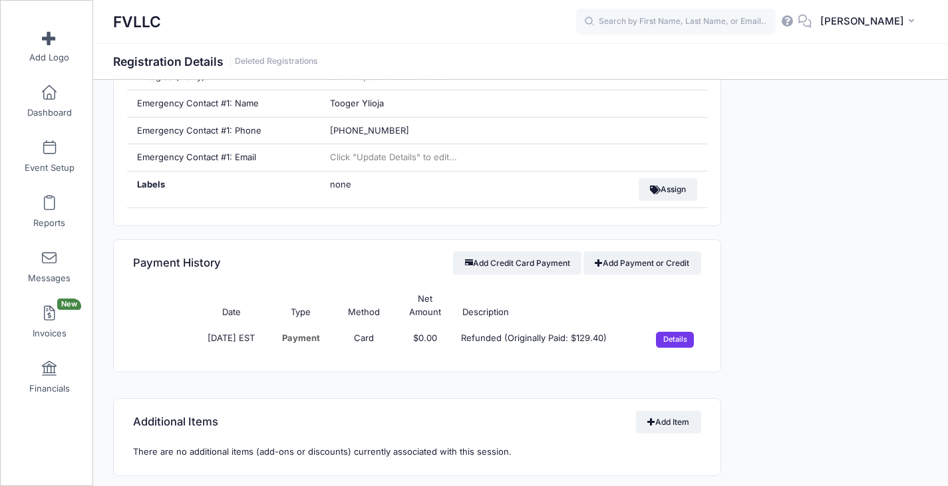
scroll to position [731, 0]
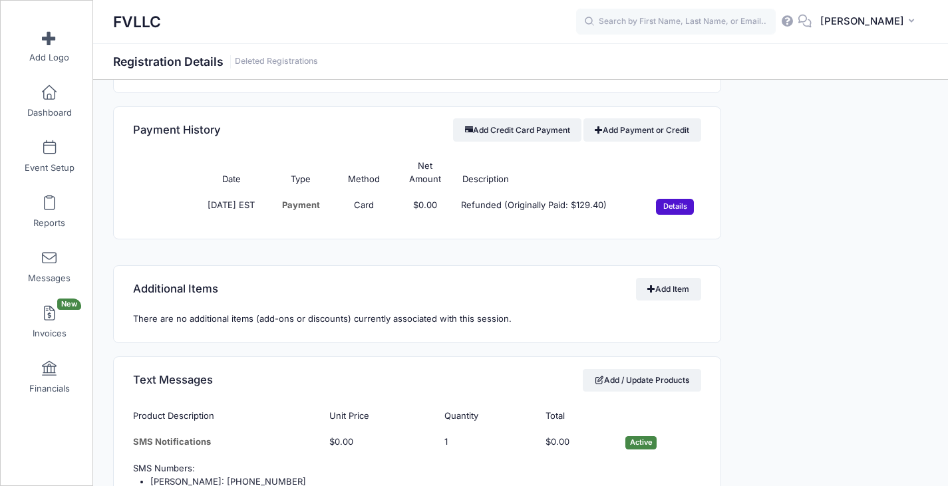
click at [675, 207] on input "Details" at bounding box center [675, 207] width 38 height 16
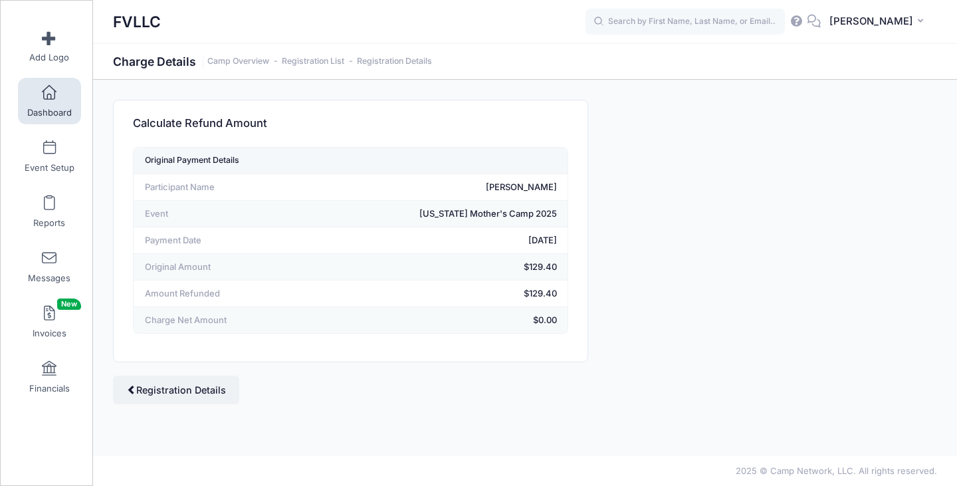
click at [49, 98] on span at bounding box center [49, 93] width 0 height 15
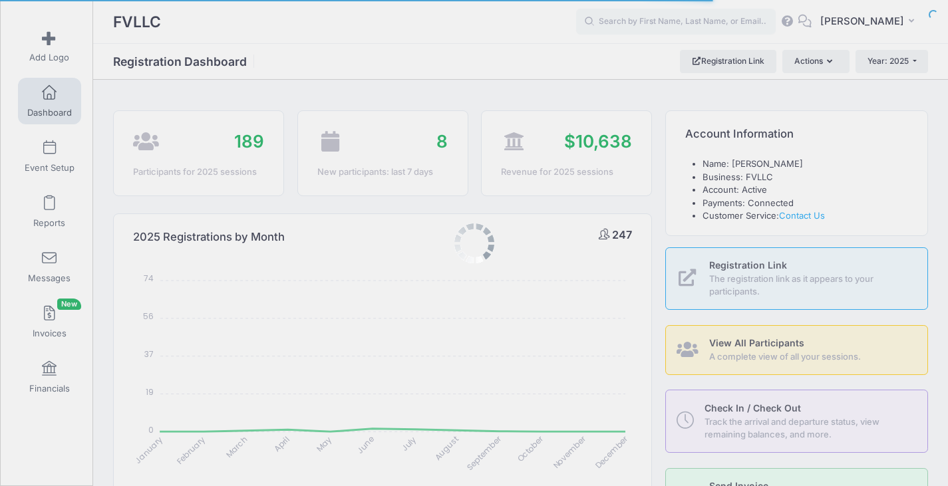
select select
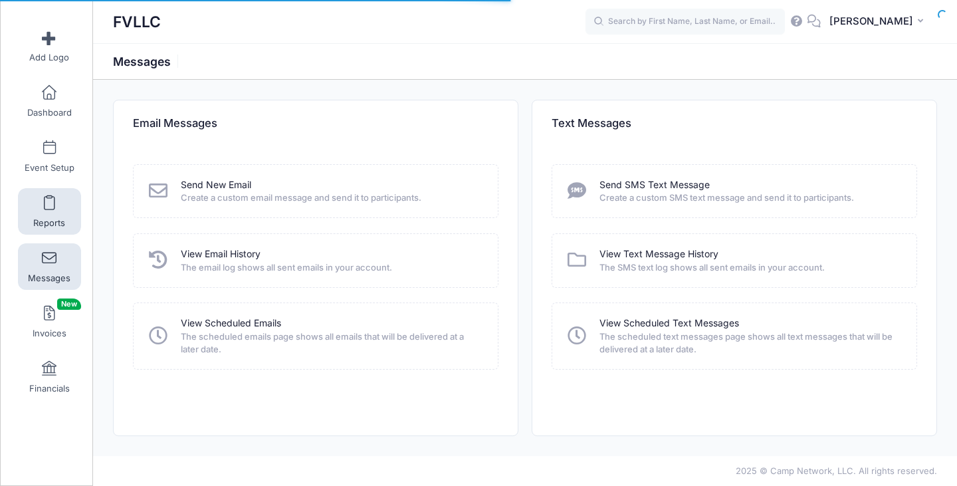
click at [38, 212] on link "Reports" at bounding box center [49, 211] width 63 height 47
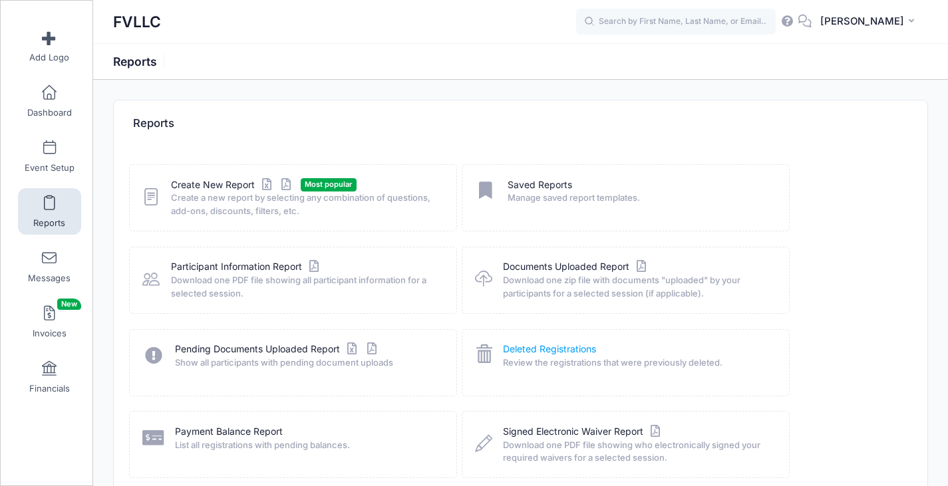
click at [571, 351] on link "Deleted Registrations" at bounding box center [549, 349] width 93 height 14
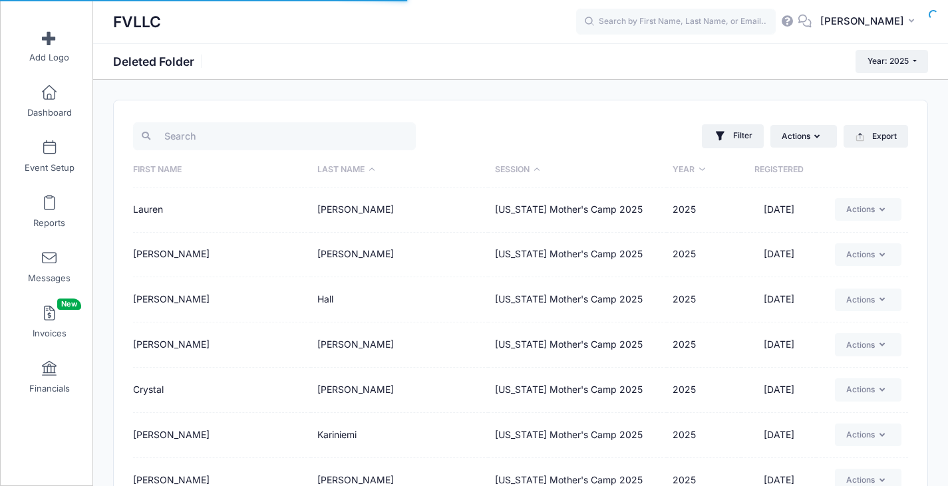
select select "50"
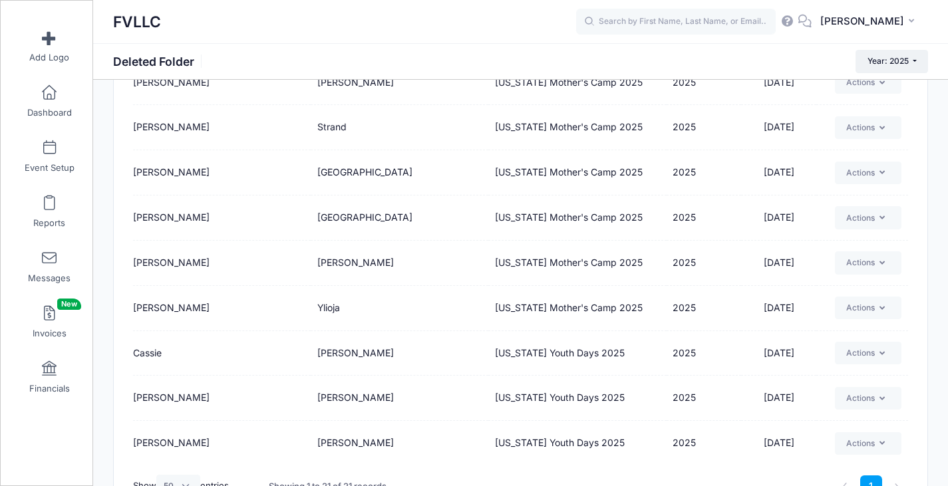
scroll to position [757, 0]
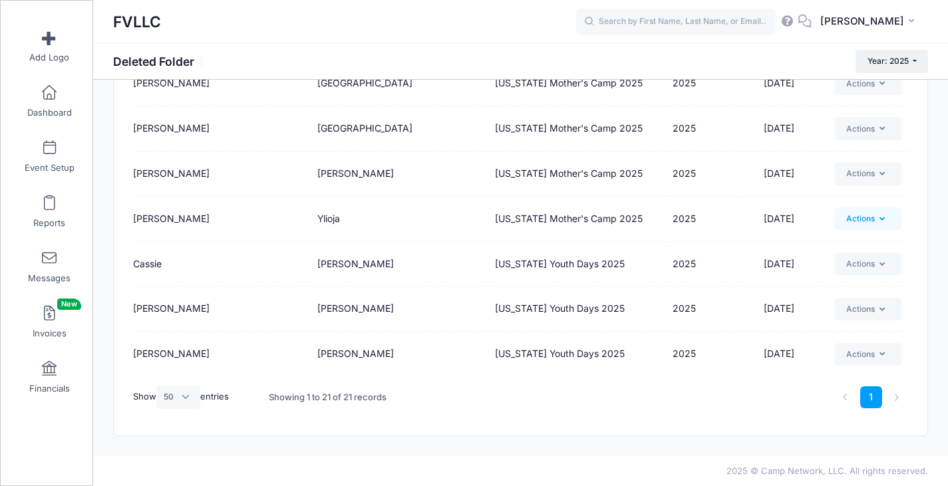
click at [884, 219] on button "Actions" at bounding box center [867, 218] width 66 height 23
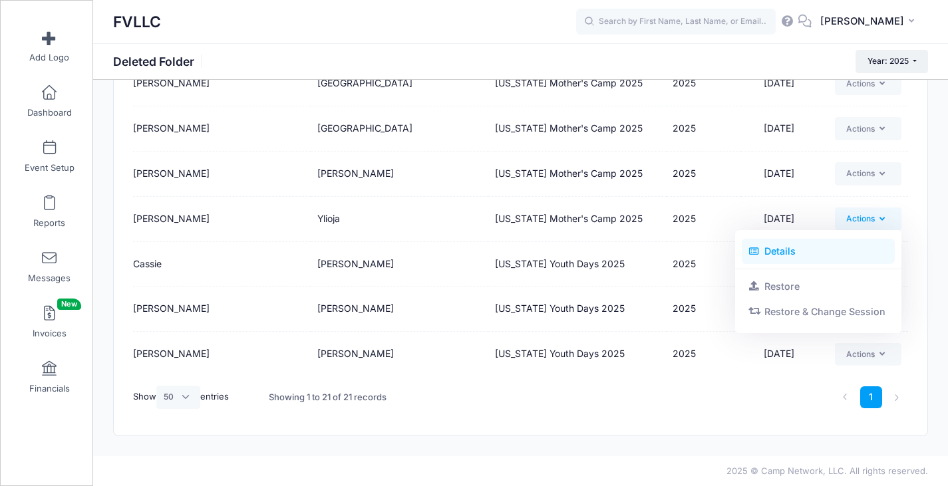
click at [799, 245] on link "Details" at bounding box center [818, 251] width 154 height 25
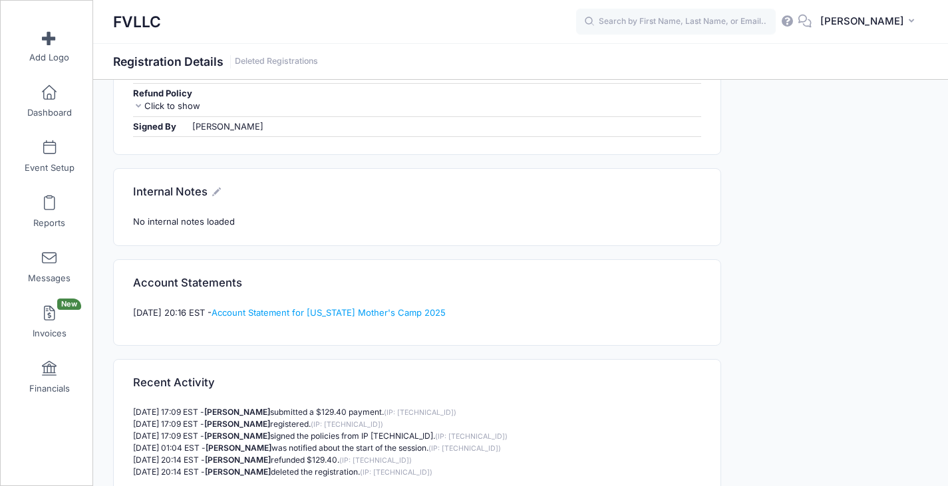
scroll to position [1263, 0]
click at [372, 307] on link "Account Statement for [US_STATE] Mother's Camp 2025" at bounding box center [328, 312] width 234 height 11
click at [58, 101] on link "Dashboard" at bounding box center [49, 101] width 63 height 47
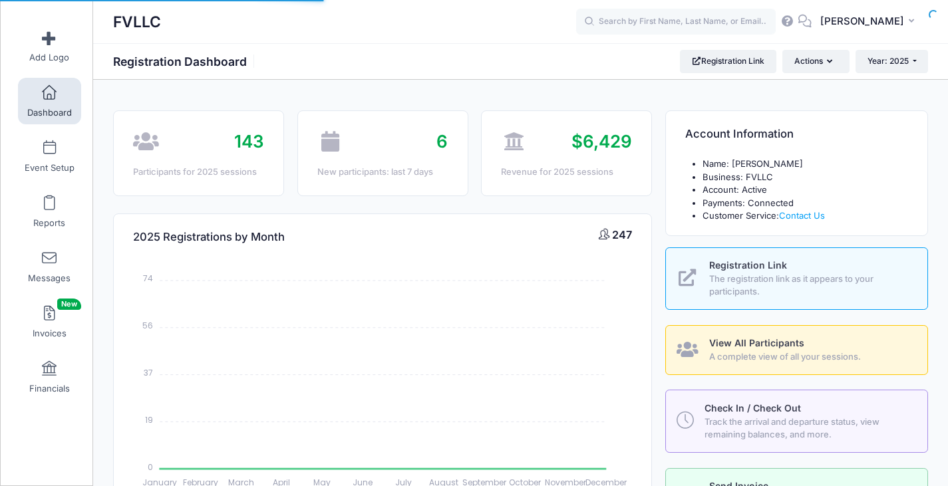
select select
